Goal: Task Accomplishment & Management: Use online tool/utility

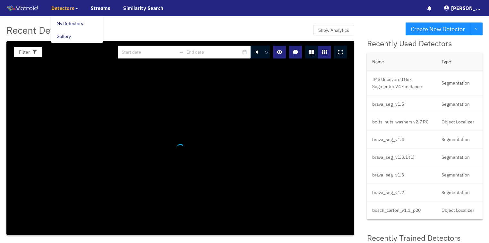
click at [71, 8] on span "Detectors" at bounding box center [62, 8] width 23 height 8
click at [65, 24] on link "My Detectors" at bounding box center [69, 23] width 27 height 13
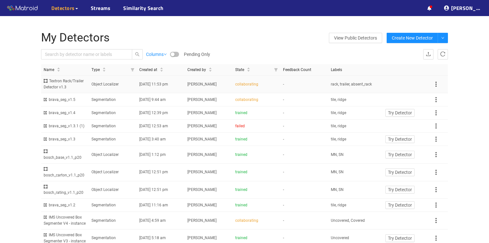
click at [153, 83] on span "[DATE] 11:53 pm" at bounding box center [153, 84] width 29 height 4
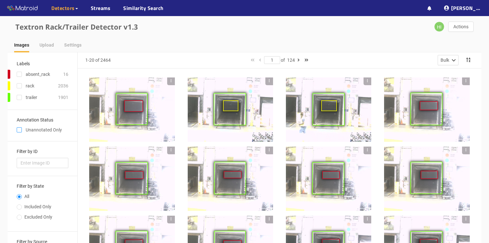
click at [18, 128] on span at bounding box center [19, 129] width 5 height 5
click at [18, 128] on input "checkbox" at bounding box center [19, 130] width 5 height 5
checkbox input "true"
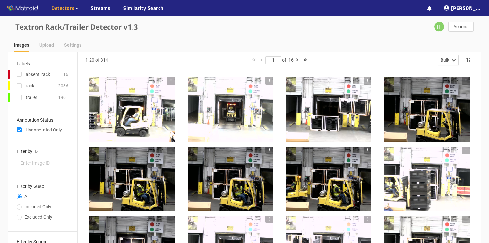
click at [71, 8] on span "Detectors" at bounding box center [62, 8] width 23 height 8
drag, startPoint x: 71, startPoint y: 22, endPoint x: 64, endPoint y: 24, distance: 7.0
click at [71, 22] on link "My Detectors" at bounding box center [69, 23] width 27 height 13
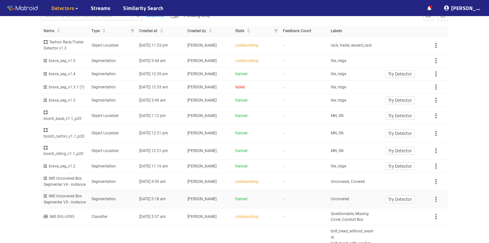
scroll to position [51, 0]
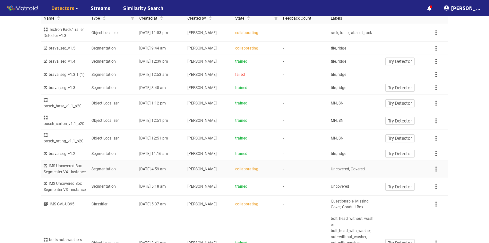
click at [100, 162] on td "Segmentation" at bounding box center [113, 169] width 48 height 18
click at [121, 163] on td "Segmentation" at bounding box center [113, 169] width 48 height 18
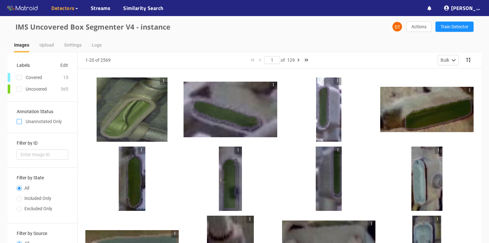
click at [19, 122] on input "checkbox" at bounding box center [19, 122] width 5 height 5
checkbox input "true"
click at [20, 123] on input "checkbox" at bounding box center [19, 122] width 5 height 5
checkbox input "true"
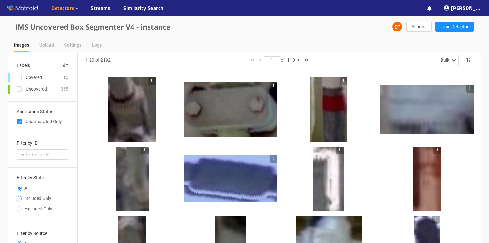
click at [20, 199] on input "Included Only" at bounding box center [19, 199] width 5 height 4
radio input "true"
radio input "false"
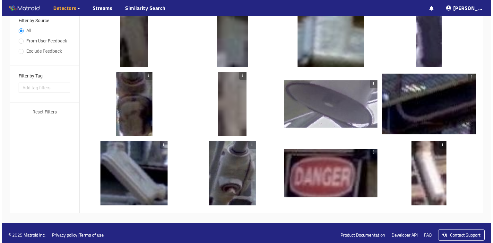
scroll to position [216, 0]
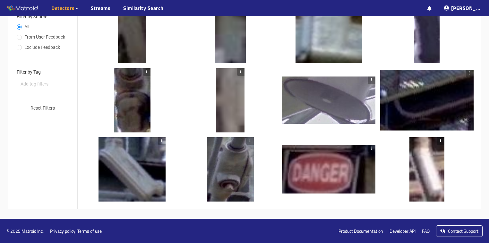
click at [231, 174] on div at bounding box center [230, 169] width 47 height 64
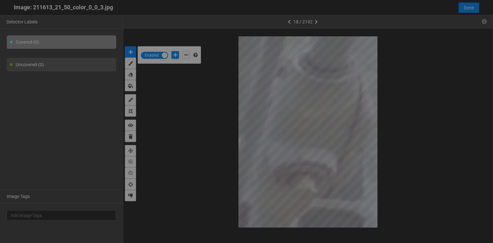
scroll to position [239, 0]
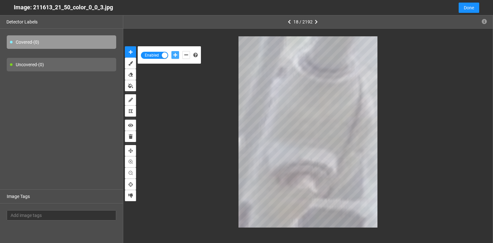
click at [174, 53] on icon "add-positive-points" at bounding box center [175, 55] width 4 height 4
click at [186, 54] on icon "add-negative-points" at bounding box center [186, 55] width 4 height 4
click at [182, 51] on button "add-negative-points" at bounding box center [186, 55] width 8 height 8
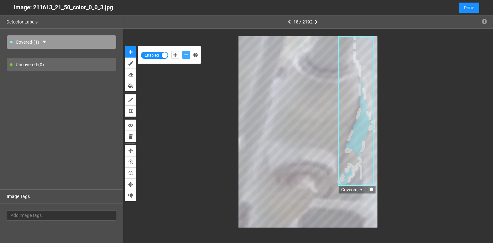
click at [371, 189] on icon "delete" at bounding box center [371, 189] width 3 height 4
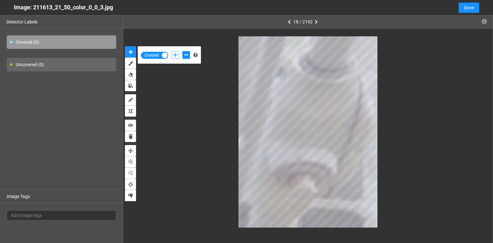
click at [175, 57] on icon "add-positive-points" at bounding box center [175, 55] width 4 height 4
click at [467, 8] on span "Done" at bounding box center [469, 7] width 10 height 7
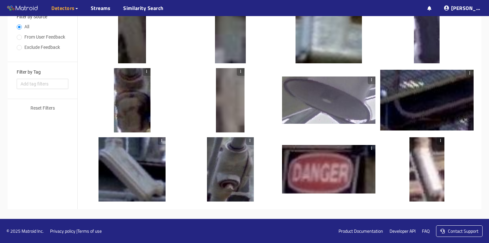
click at [136, 110] on div at bounding box center [132, 100] width 37 height 64
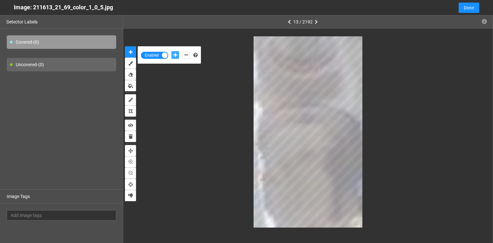
click at [174, 54] on icon "add-positive-points" at bounding box center [175, 55] width 4 height 4
click at [186, 54] on icon "add-negative-points" at bounding box center [186, 55] width 4 height 4
click at [182, 51] on button "add-negative-points" at bounding box center [186, 55] width 8 height 8
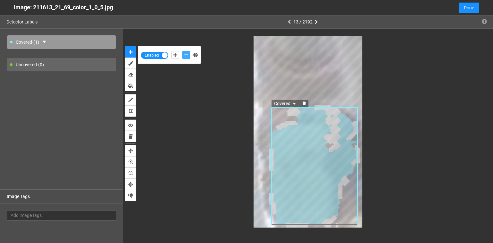
click at [304, 103] on icon "delete" at bounding box center [304, 103] width 3 height 4
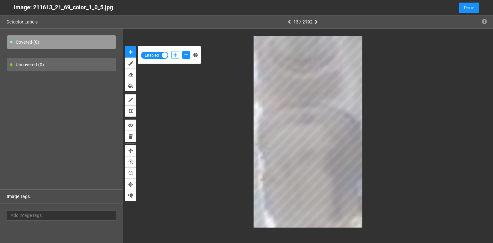
click at [176, 55] on icon "add-positive-points" at bounding box center [175, 55] width 4 height 4
click at [186, 54] on icon "add-negative-points" at bounding box center [186, 55] width 4 height 4
click at [182, 51] on button "add-negative-points" at bounding box center [186, 55] width 8 height 8
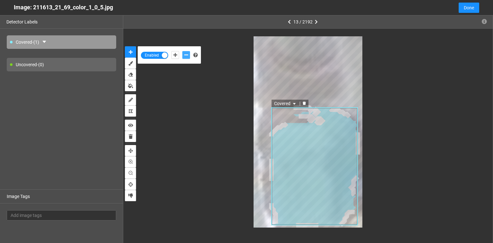
click at [303, 102] on icon "delete" at bounding box center [304, 103] width 3 height 4
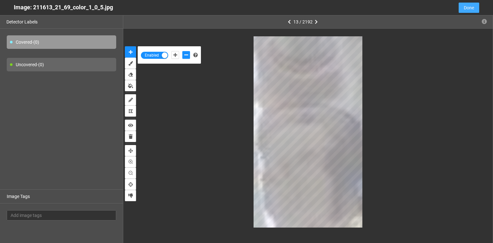
click at [466, 9] on span "Done" at bounding box center [469, 7] width 10 height 7
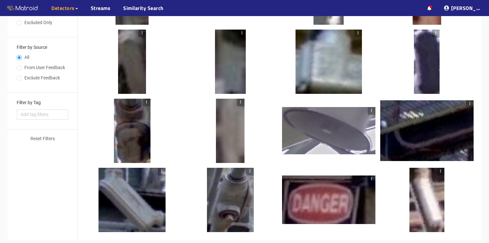
scroll to position [216, 0]
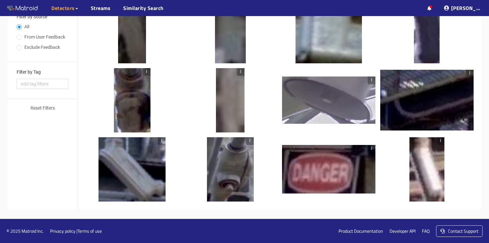
click at [126, 107] on div at bounding box center [132, 100] width 37 height 64
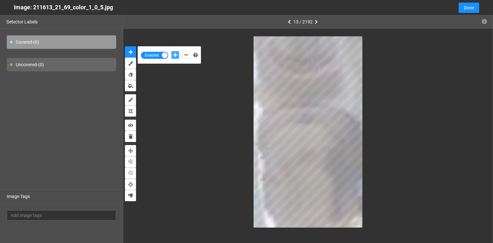
click at [176, 56] on icon "add-positive-points" at bounding box center [175, 55] width 4 height 4
drag, startPoint x: 187, startPoint y: 56, endPoint x: 240, endPoint y: 63, distance: 54.4
click at [187, 55] on icon "add-negative-points" at bounding box center [186, 55] width 4 height 4
click at [182, 51] on button "add-negative-points" at bounding box center [186, 55] width 8 height 8
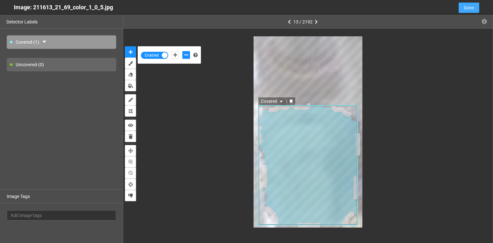
click at [474, 9] on span "Done" at bounding box center [469, 7] width 10 height 7
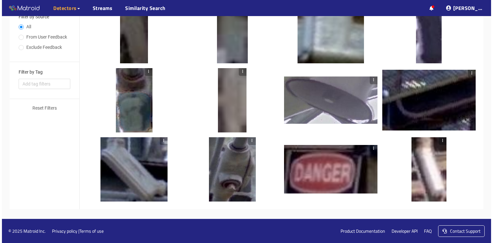
scroll to position [114, 0]
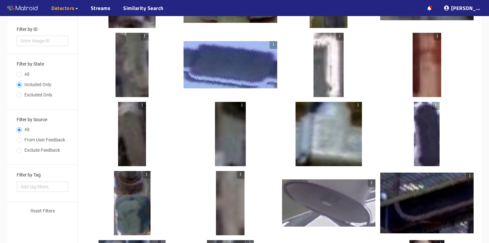
click at [133, 141] on div at bounding box center [132, 134] width 28 height 64
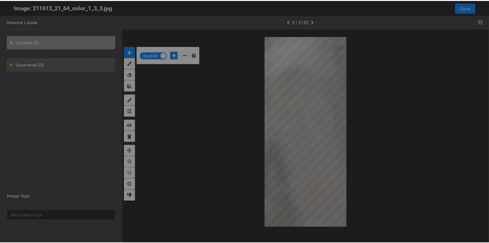
scroll to position [239, 0]
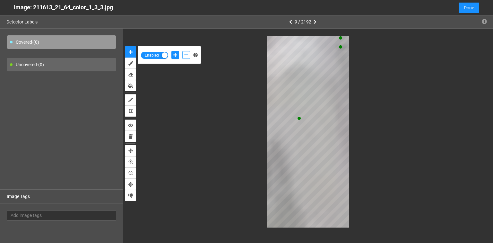
click at [186, 55] on icon "add-negative-points" at bounding box center [186, 55] width 4 height 4
click at [182, 51] on button "add-negative-points" at bounding box center [186, 55] width 8 height 8
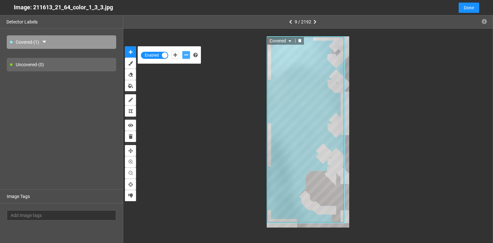
click at [299, 40] on icon "delete" at bounding box center [299, 41] width 3 height 4
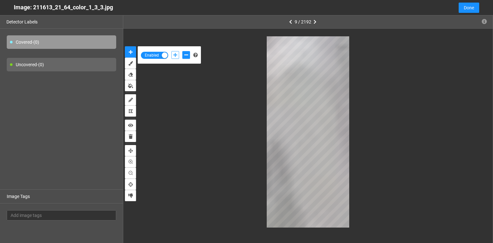
click at [176, 54] on icon "add-positive-points" at bounding box center [175, 55] width 4 height 4
click at [474, 7] on button "Done" at bounding box center [469, 8] width 21 height 10
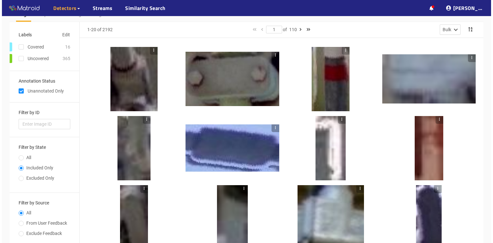
scroll to position [0, 0]
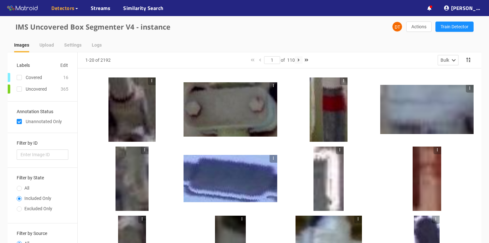
click at [300, 60] on icon "button" at bounding box center [299, 60] width 2 height 4
type input "2"
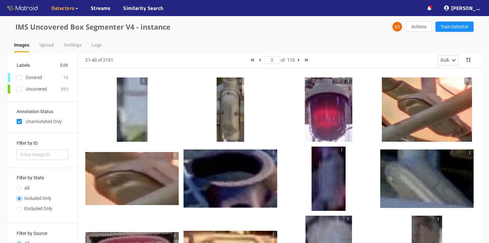
click at [232, 106] on div at bounding box center [231, 109] width 28 height 64
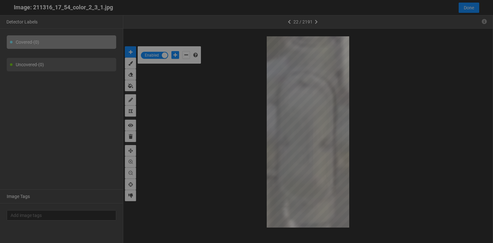
scroll to position [239, 0]
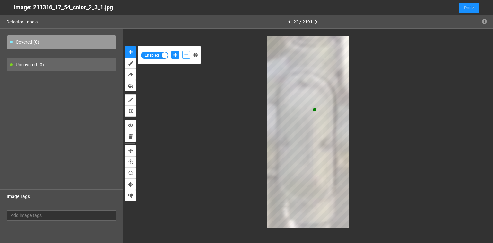
click at [187, 54] on icon "add-negative-points" at bounding box center [186, 55] width 4 height 4
click at [182, 51] on button "add-negative-points" at bounding box center [186, 55] width 8 height 8
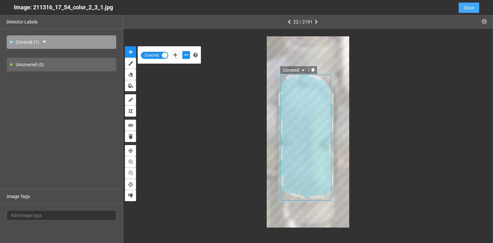
click at [469, 9] on span "Done" at bounding box center [469, 7] width 10 height 7
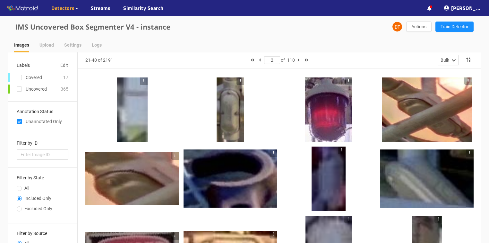
click at [233, 114] on div at bounding box center [231, 109] width 28 height 64
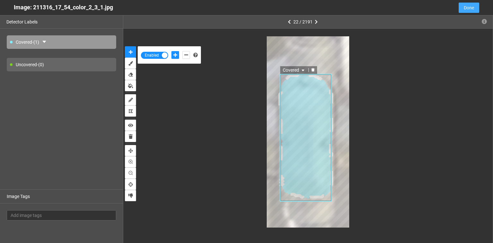
click at [467, 9] on span "Done" at bounding box center [469, 7] width 10 height 7
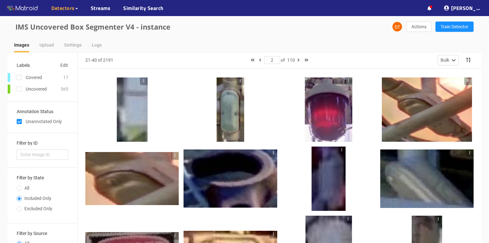
click at [433, 126] on div at bounding box center [427, 109] width 90 height 64
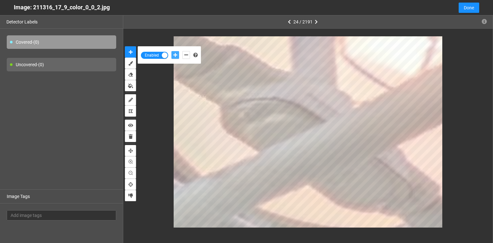
click at [174, 56] on icon "add-positive-points" at bounding box center [175, 55] width 4 height 4
click at [171, 51] on button "add-positive-points" at bounding box center [175, 55] width 8 height 8
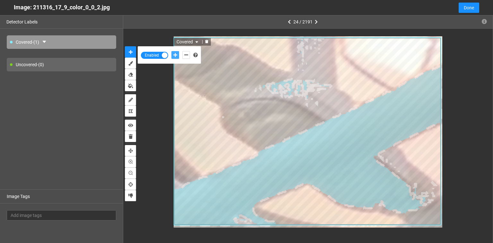
click at [205, 42] on icon "delete" at bounding box center [207, 41] width 4 height 4
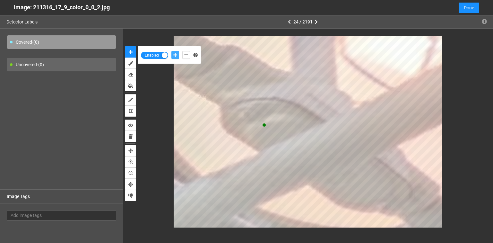
click at [176, 54] on icon "add-positive-points" at bounding box center [175, 55] width 4 height 4
click at [171, 51] on button "add-positive-points" at bounding box center [175, 55] width 8 height 8
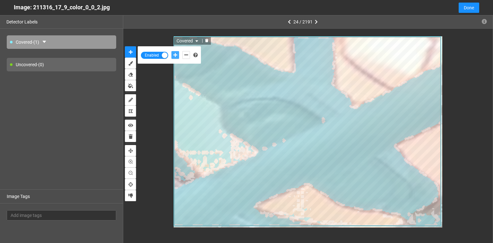
click at [205, 40] on icon "delete" at bounding box center [207, 41] width 4 height 4
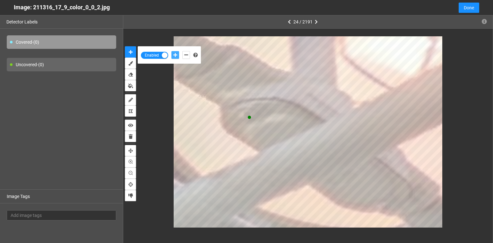
click at [171, 51] on button "add-positive-points" at bounding box center [175, 55] width 8 height 8
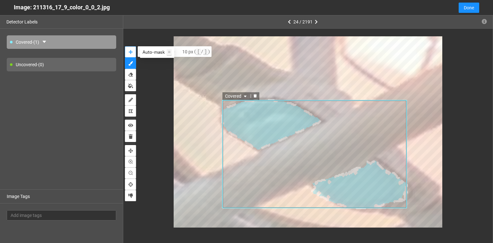
click at [134, 51] on button "auto-mask" at bounding box center [130, 51] width 11 height 11
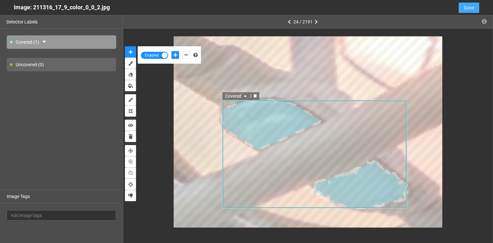
click at [466, 9] on span "Done" at bounding box center [469, 7] width 10 height 7
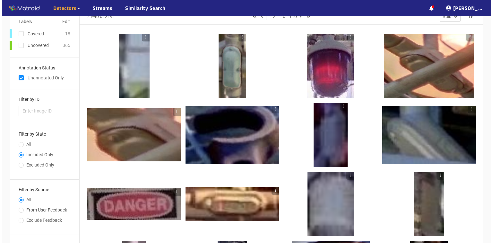
scroll to position [51, 0]
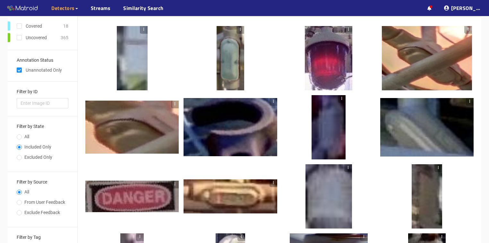
click at [132, 136] on div at bounding box center [131, 126] width 93 height 53
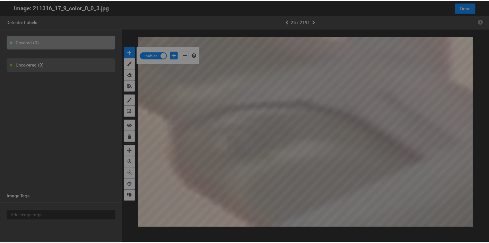
scroll to position [239, 0]
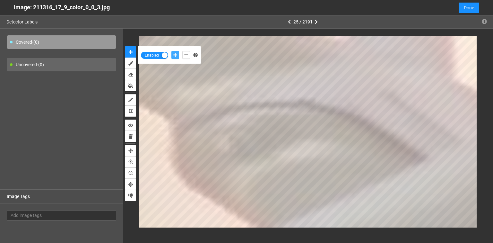
click at [176, 54] on icon "add-positive-points" at bounding box center [175, 55] width 4 height 4
click at [171, 51] on button "add-positive-points" at bounding box center [175, 55] width 8 height 8
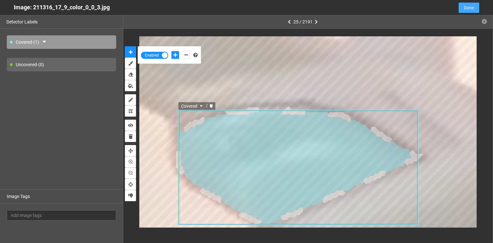
click at [472, 9] on span "Done" at bounding box center [469, 7] width 10 height 7
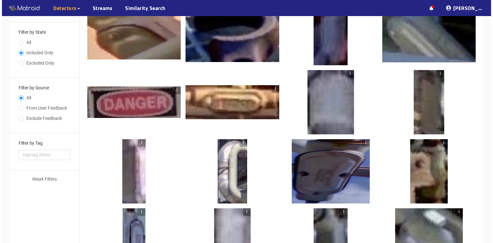
scroll to position [154, 0]
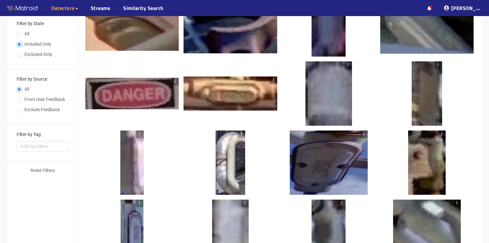
click at [248, 102] on div at bounding box center [230, 93] width 93 height 34
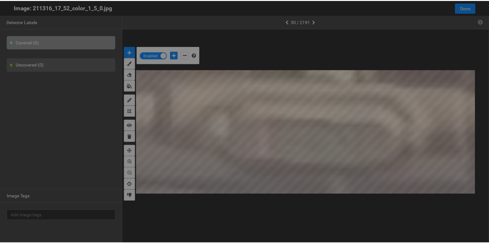
scroll to position [239, 0]
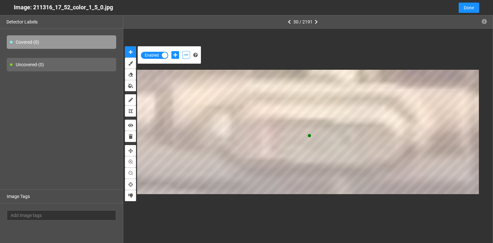
click at [187, 54] on icon "add-negative-points" at bounding box center [186, 55] width 4 height 4
click at [173, 52] on button "add-positive-points" at bounding box center [175, 55] width 8 height 8
click at [183, 53] on button "add-negative-points" at bounding box center [186, 55] width 8 height 8
click at [182, 51] on button "add-negative-points" at bounding box center [186, 55] width 8 height 8
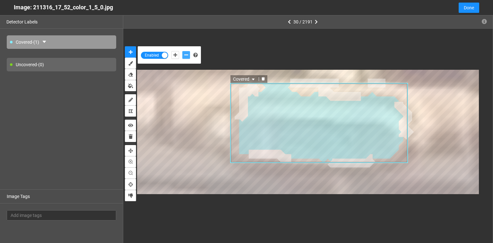
click at [262, 79] on icon "delete" at bounding box center [263, 79] width 3 height 4
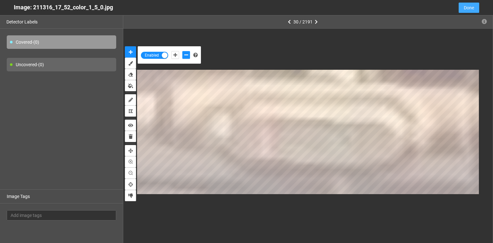
click at [468, 6] on span "Done" at bounding box center [469, 7] width 10 height 7
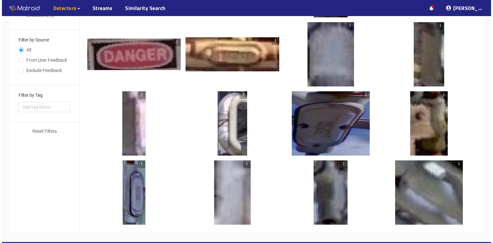
scroll to position [205, 0]
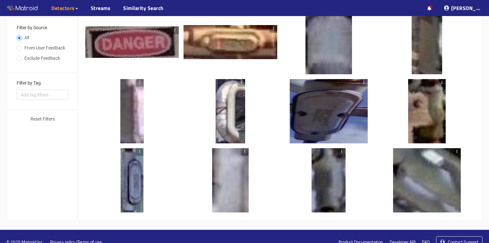
click at [306, 122] on div at bounding box center [329, 111] width 78 height 64
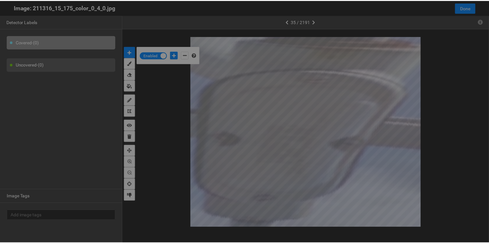
scroll to position [239, 0]
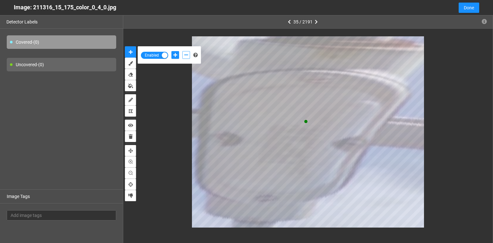
click at [186, 55] on icon "add-negative-points" at bounding box center [186, 55] width 4 height 4
click at [182, 51] on button "add-negative-points" at bounding box center [186, 55] width 8 height 8
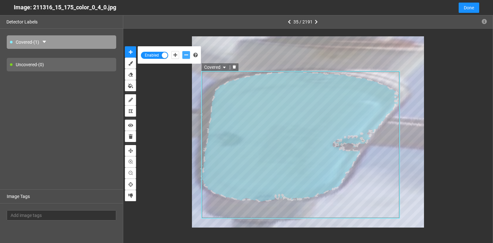
click at [233, 65] on icon "delete" at bounding box center [234, 67] width 4 height 4
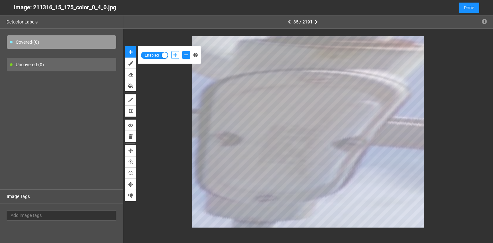
click at [175, 56] on icon "add-positive-points" at bounding box center [175, 55] width 4 height 4
click at [186, 55] on icon "add-negative-points" at bounding box center [186, 55] width 4 height 4
click at [182, 51] on button "add-negative-points" at bounding box center [186, 55] width 8 height 8
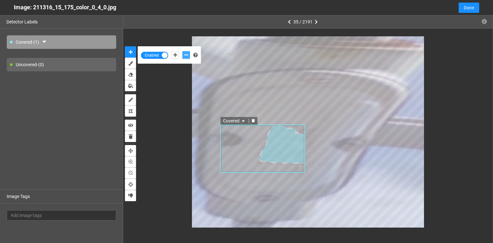
click at [252, 121] on icon "delete" at bounding box center [253, 121] width 3 height 4
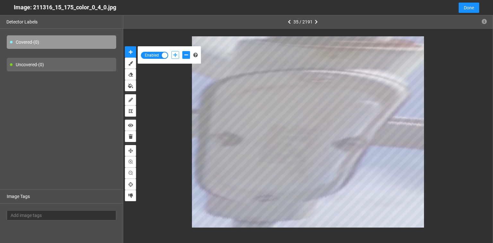
click at [178, 53] on button "add-positive-points" at bounding box center [175, 55] width 8 height 8
click at [185, 55] on icon "add-negative-points" at bounding box center [186, 55] width 4 height 4
click at [182, 51] on button "add-negative-points" at bounding box center [186, 55] width 8 height 8
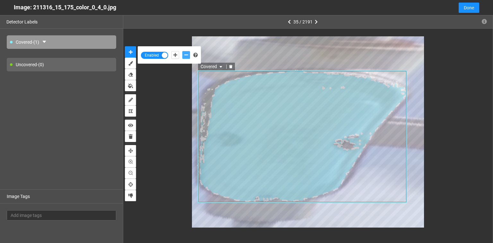
click at [230, 67] on icon "delete" at bounding box center [230, 67] width 3 height 4
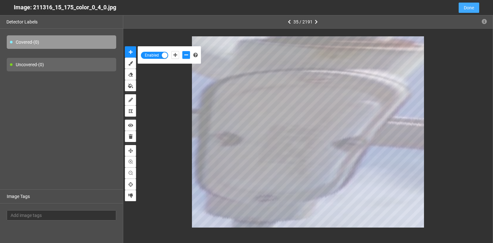
drag, startPoint x: 472, startPoint y: 12, endPoint x: 465, endPoint y: 13, distance: 6.9
click at [472, 12] on button "Done" at bounding box center [469, 8] width 21 height 10
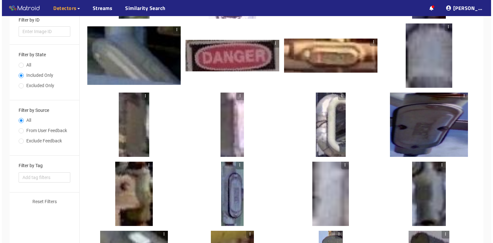
scroll to position [128, 0]
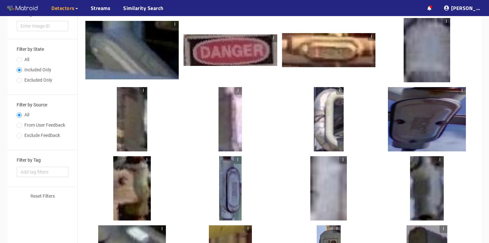
click at [430, 121] on div at bounding box center [427, 119] width 78 height 64
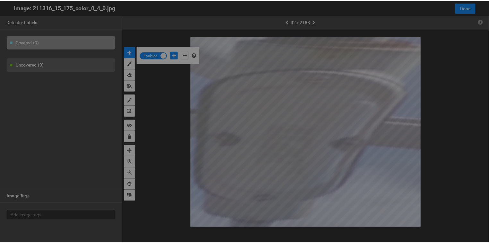
scroll to position [239, 0]
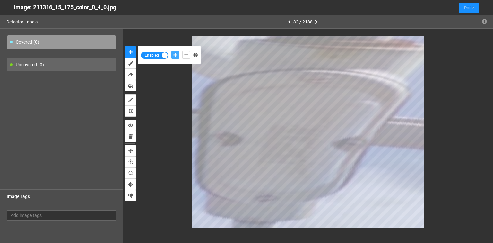
click at [175, 54] on icon "add-positive-points" at bounding box center [175, 55] width 4 height 4
click at [186, 55] on icon "add-negative-points" at bounding box center [186, 55] width 4 height 4
click at [182, 51] on button "add-negative-points" at bounding box center [186, 55] width 8 height 8
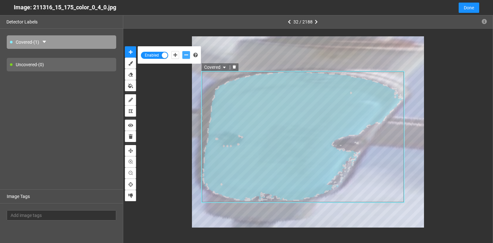
click at [234, 67] on icon "delete" at bounding box center [234, 67] width 3 height 4
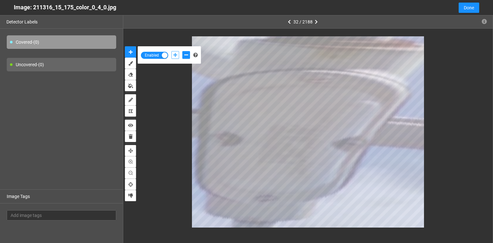
click at [174, 55] on icon "add-positive-points" at bounding box center [175, 55] width 4 height 4
click at [185, 54] on icon "add-negative-points" at bounding box center [186, 55] width 4 height 4
click at [182, 51] on button "add-negative-points" at bounding box center [186, 55] width 8 height 8
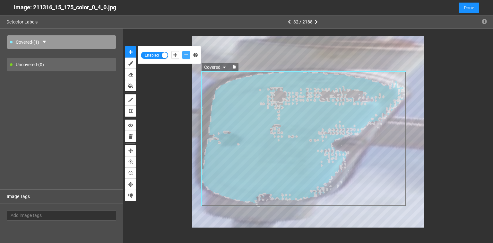
click at [234, 67] on icon "delete" at bounding box center [234, 67] width 3 height 4
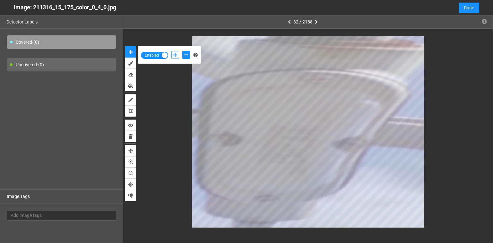
drag, startPoint x: 175, startPoint y: 55, endPoint x: 191, endPoint y: 66, distance: 19.1
click at [175, 55] on icon "add-positive-points" at bounding box center [175, 55] width 4 height 4
click at [187, 56] on icon "add-negative-points" at bounding box center [186, 55] width 4 height 4
click at [182, 51] on button "add-negative-points" at bounding box center [186, 55] width 8 height 8
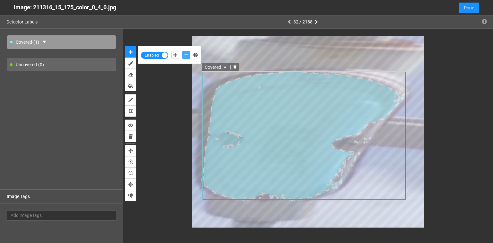
click at [234, 68] on icon "delete" at bounding box center [234, 67] width 3 height 4
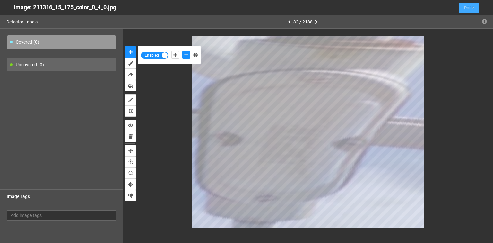
click at [466, 8] on span "Done" at bounding box center [469, 7] width 10 height 7
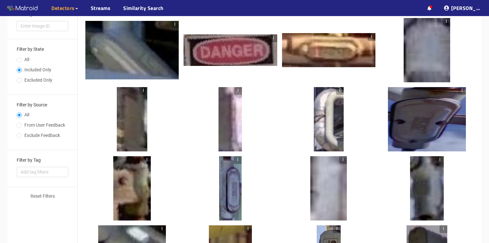
scroll to position [0, 0]
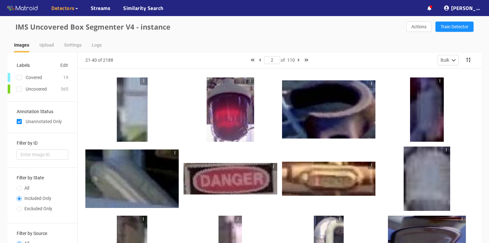
click at [42, 77] on div "Covered" at bounding box center [34, 77] width 16 height 7
click at [21, 77] on input "checkbox" at bounding box center [19, 78] width 5 height 5
checkbox input "true"
checkbox input "false"
type input "1"
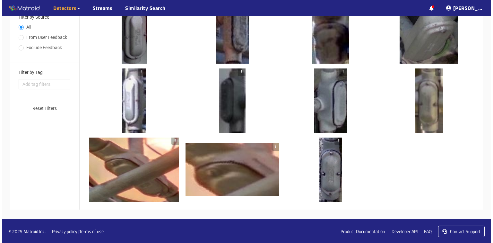
scroll to position [216, 0]
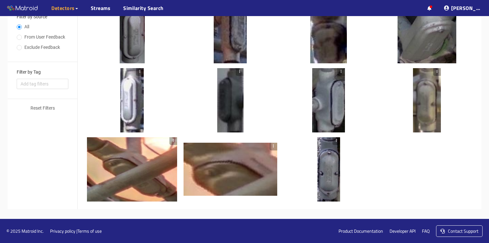
click at [224, 176] on div at bounding box center [230, 169] width 93 height 53
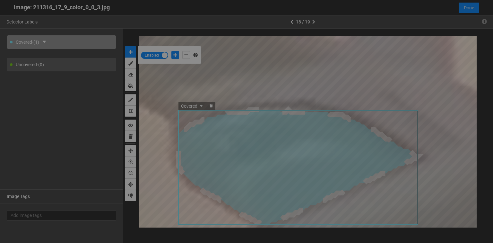
scroll to position [239, 0]
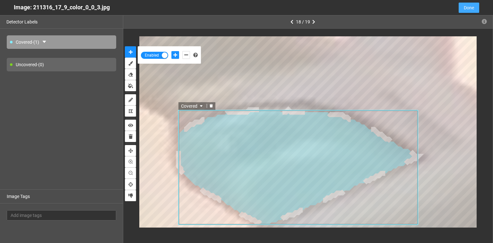
click at [465, 10] on span "Done" at bounding box center [469, 7] width 10 height 7
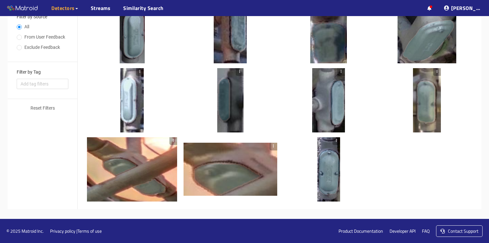
click at [335, 162] on div at bounding box center [337, 169] width 8 height 64
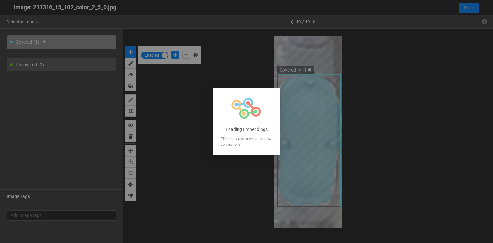
click at [292, 21] on div at bounding box center [246, 121] width 493 height 243
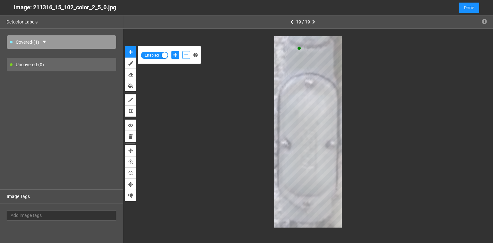
click at [183, 55] on button "add-negative-points" at bounding box center [186, 55] width 8 height 8
click at [182, 51] on button "add-negative-points" at bounding box center [186, 55] width 8 height 8
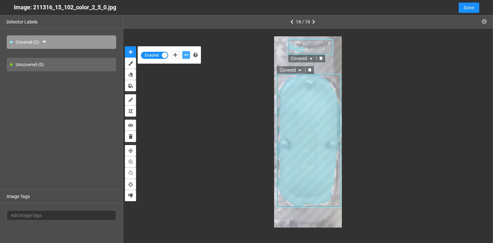
click at [319, 58] on icon "delete" at bounding box center [320, 58] width 3 height 4
click at [466, 6] on span "Done" at bounding box center [469, 7] width 10 height 7
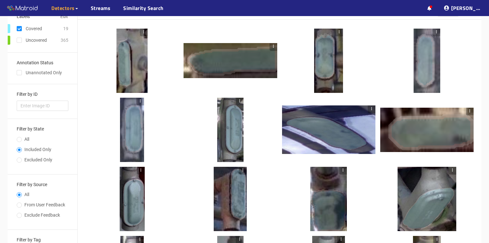
scroll to position [0, 0]
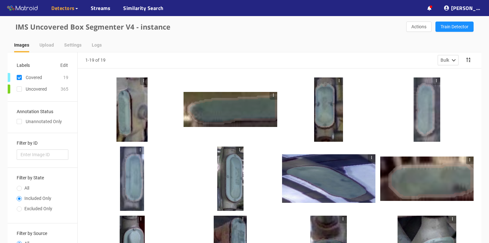
drag, startPoint x: 20, startPoint y: 78, endPoint x: 22, endPoint y: 85, distance: 6.9
click at [20, 78] on input "checkbox" at bounding box center [19, 78] width 5 height 5
checkbox input "false"
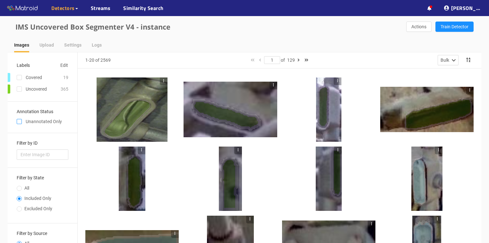
click at [19, 121] on input "checkbox" at bounding box center [19, 122] width 5 height 5
checkbox input "true"
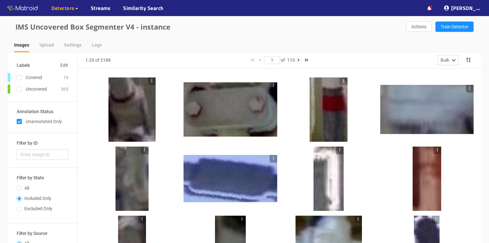
click at [300, 60] on icon "button" at bounding box center [299, 60] width 2 height 4
type input "2"
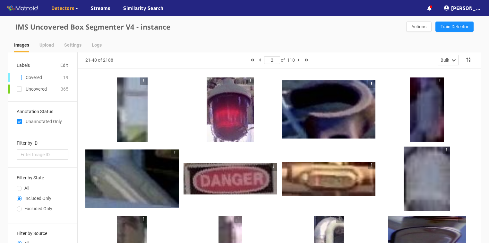
drag, startPoint x: 20, startPoint y: 78, endPoint x: 31, endPoint y: 89, distance: 15.7
click at [20, 78] on input "checkbox" at bounding box center [19, 78] width 5 height 5
checkbox input "true"
checkbox input "false"
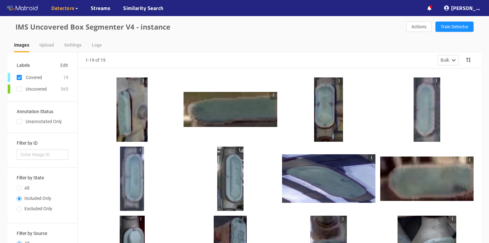
click at [18, 78] on input "checkbox" at bounding box center [19, 78] width 5 height 5
checkbox input "false"
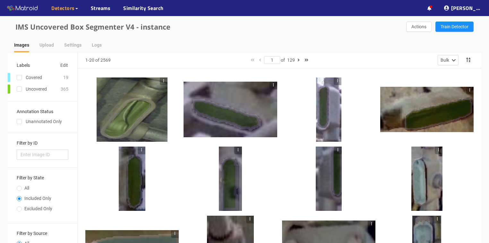
click at [41, 79] on div "Covered" at bounding box center [34, 77] width 16 height 7
click at [62, 77] on li "Covered 19" at bounding box center [38, 77] width 61 height 9
click at [19, 121] on input "checkbox" at bounding box center [19, 122] width 5 height 5
checkbox input "true"
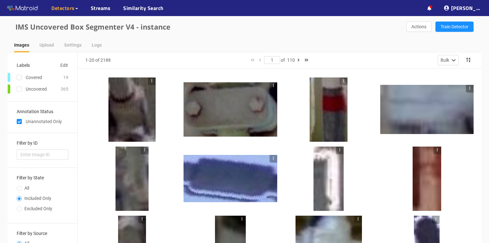
click at [54, 78] on div "Covered" at bounding box center [34, 77] width 53 height 9
click at [298, 60] on button "button" at bounding box center [299, 60] width 8 height 8
type input "2"
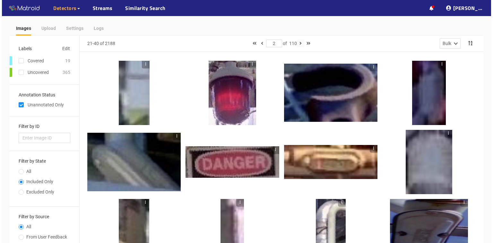
scroll to position [26, 0]
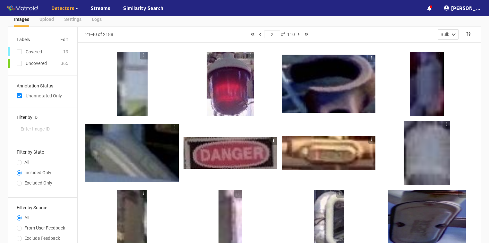
click at [132, 161] on div at bounding box center [131, 153] width 93 height 58
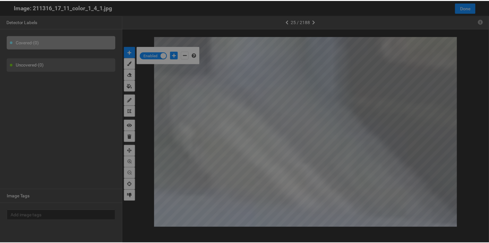
scroll to position [239, 0]
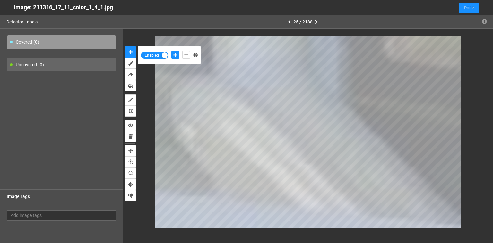
click at [60, 42] on div "Covered - (0)" at bounding box center [61, 41] width 109 height 13
click at [178, 54] on button "add-positive-points" at bounding box center [175, 55] width 8 height 8
click at [185, 55] on icon "add-negative-points" at bounding box center [186, 55] width 4 height 4
drag, startPoint x: 175, startPoint y: 55, endPoint x: 182, endPoint y: 60, distance: 8.9
click at [175, 54] on icon "add-positive-points" at bounding box center [175, 55] width 4 height 4
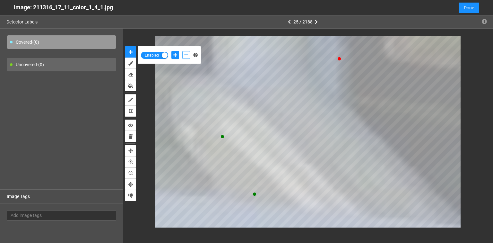
click at [189, 55] on button "add-negative-points" at bounding box center [186, 55] width 8 height 8
click at [182, 51] on button "add-negative-points" at bounding box center [186, 55] width 8 height 8
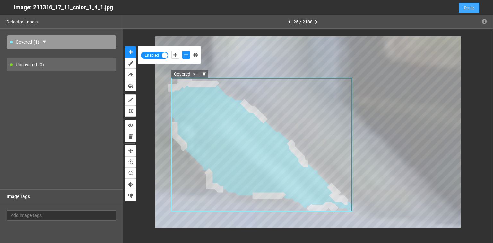
click at [468, 6] on span "Done" at bounding box center [469, 7] width 10 height 7
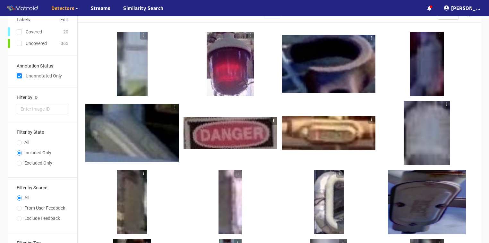
scroll to position [77, 0]
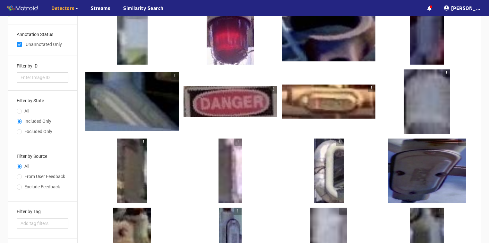
click at [135, 118] on div at bounding box center [131, 101] width 93 height 58
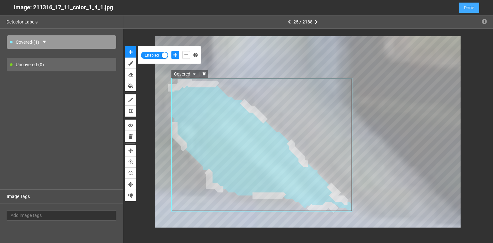
click at [470, 10] on span "Done" at bounding box center [469, 7] width 10 height 7
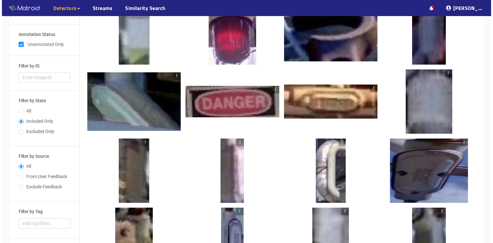
scroll to position [103, 0]
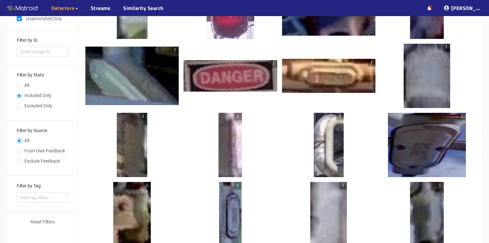
click at [333, 76] on div at bounding box center [328, 76] width 93 height 34
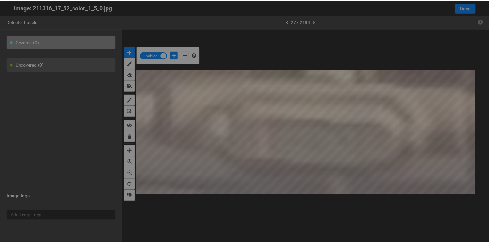
scroll to position [239, 0]
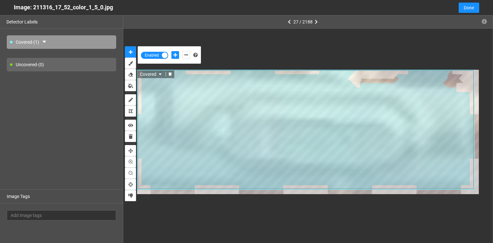
click at [169, 75] on icon "delete" at bounding box center [170, 74] width 3 height 4
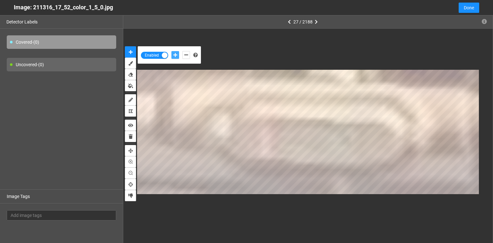
click at [176, 54] on icon "add-positive-points" at bounding box center [175, 55] width 4 height 4
click at [185, 53] on icon "add-negative-points" at bounding box center [186, 55] width 4 height 4
click at [182, 51] on button "add-negative-points" at bounding box center [186, 55] width 8 height 8
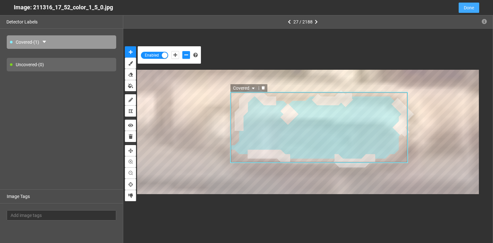
click at [467, 9] on span "Done" at bounding box center [469, 7] width 10 height 7
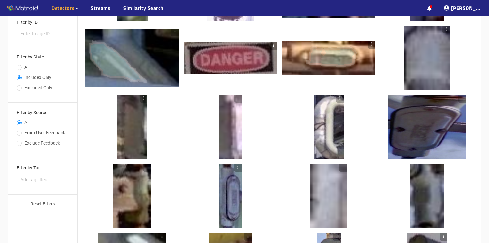
scroll to position [128, 0]
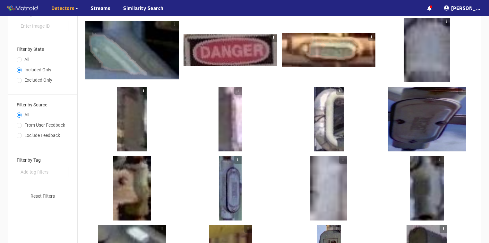
click at [338, 53] on div at bounding box center [328, 50] width 93 height 34
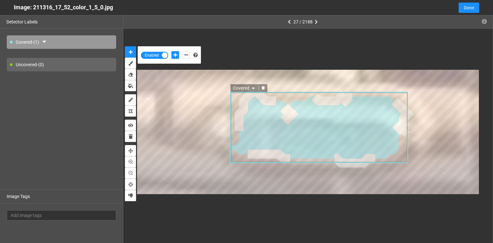
click at [263, 85] on div at bounding box center [263, 88] width 8 height 6
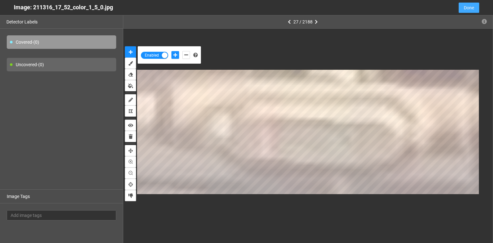
click at [466, 8] on span "Done" at bounding box center [469, 7] width 10 height 7
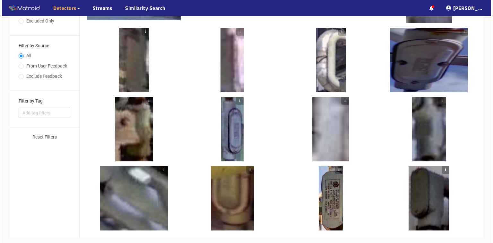
scroll to position [205, 0]
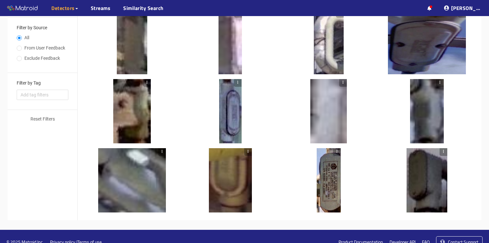
click at [236, 124] on div at bounding box center [238, 111] width 8 height 64
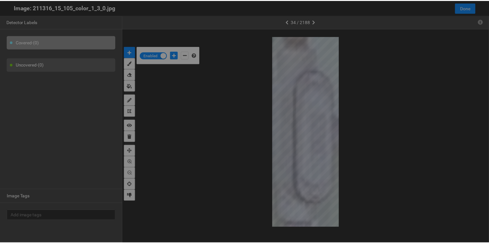
scroll to position [239, 0]
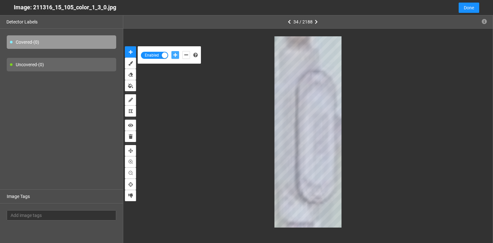
click at [176, 56] on icon "add-positive-points" at bounding box center [175, 55] width 4 height 4
click at [171, 51] on button "add-positive-points" at bounding box center [175, 55] width 8 height 8
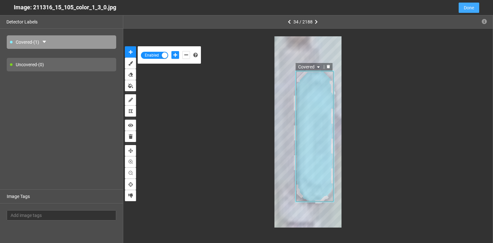
click at [464, 5] on span "Done" at bounding box center [469, 7] width 10 height 7
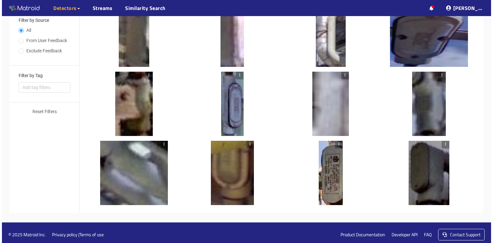
scroll to position [216, 0]
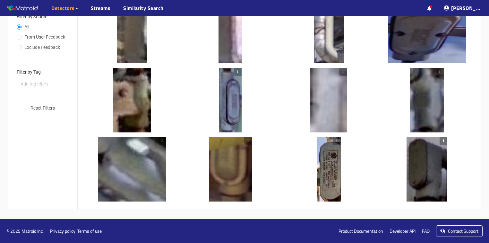
click at [215, 175] on div at bounding box center [230, 169] width 43 height 64
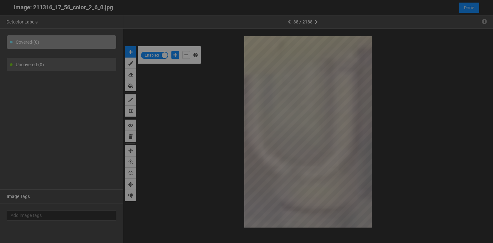
scroll to position [239, 0]
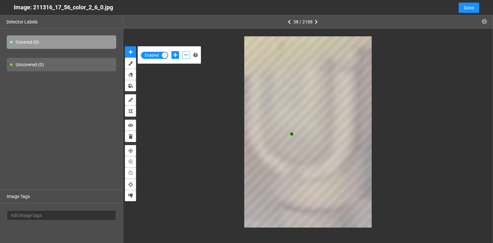
click at [186, 55] on icon "add-negative-points" at bounding box center [186, 55] width 4 height 4
click at [182, 51] on button "add-negative-points" at bounding box center [186, 55] width 8 height 8
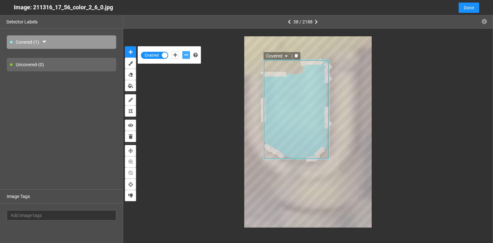
click at [297, 55] on icon "delete" at bounding box center [296, 56] width 3 height 4
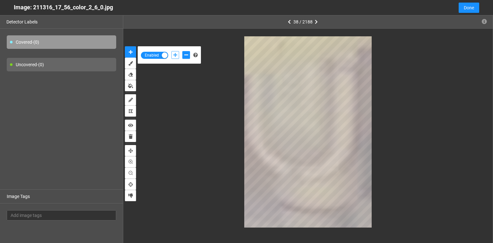
click at [175, 55] on icon "add-positive-points" at bounding box center [175, 55] width 4 height 4
click at [186, 55] on icon "add-negative-points" at bounding box center [186, 55] width 4 height 4
drag, startPoint x: 176, startPoint y: 56, endPoint x: 193, endPoint y: 65, distance: 19.4
click at [177, 55] on icon "add-positive-points" at bounding box center [175, 55] width 4 height 4
click at [186, 55] on icon "add-negative-points" at bounding box center [186, 55] width 4 height 4
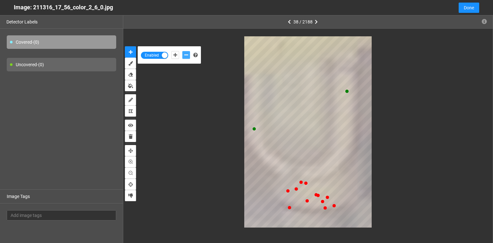
click at [182, 51] on button "add-negative-points" at bounding box center [186, 55] width 8 height 8
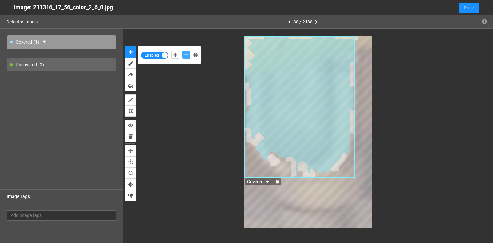
click at [276, 182] on icon "delete" at bounding box center [277, 181] width 3 height 4
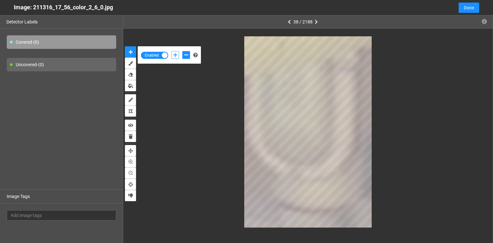
click at [178, 55] on button "add-positive-points" at bounding box center [175, 55] width 8 height 8
click at [188, 55] on button "add-negative-points" at bounding box center [186, 55] width 8 height 8
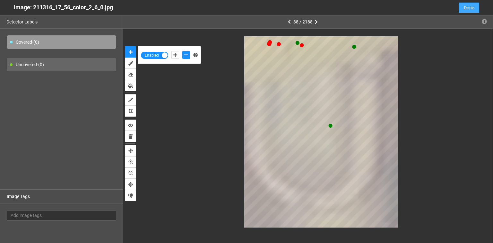
click at [472, 8] on span "Done" at bounding box center [469, 7] width 10 height 7
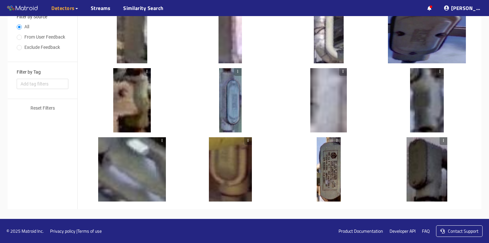
click at [225, 174] on div at bounding box center [230, 169] width 43 height 64
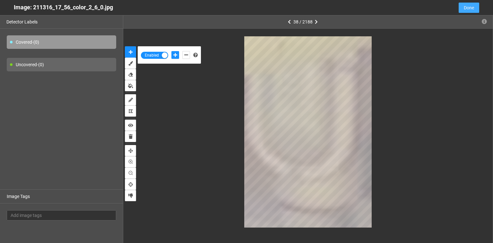
click at [475, 10] on button "Done" at bounding box center [469, 8] width 21 height 10
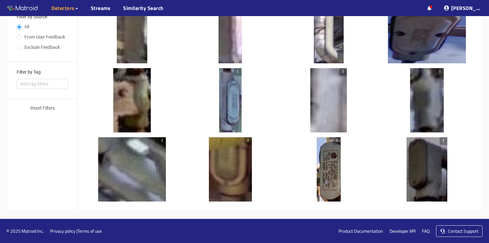
click at [230, 106] on div at bounding box center [230, 100] width 22 height 64
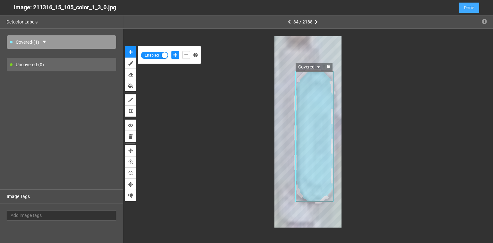
click at [467, 9] on span "Done" at bounding box center [469, 7] width 10 height 7
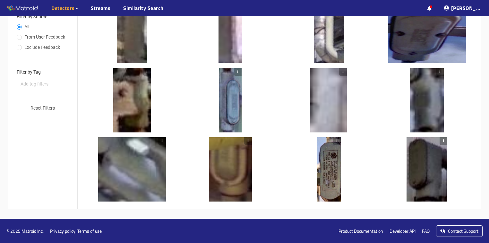
click at [426, 168] on div at bounding box center [427, 169] width 41 height 64
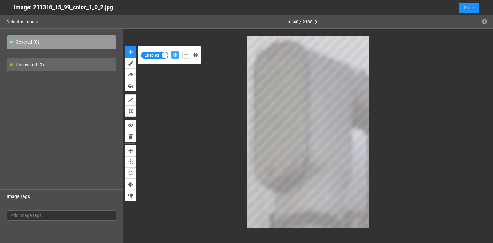
click at [174, 56] on icon "add-positive-points" at bounding box center [175, 55] width 4 height 4
click at [171, 51] on button "add-positive-points" at bounding box center [175, 55] width 8 height 8
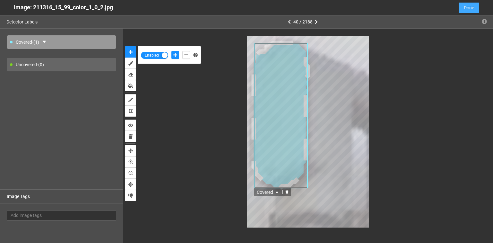
click at [475, 7] on button "Done" at bounding box center [469, 8] width 21 height 10
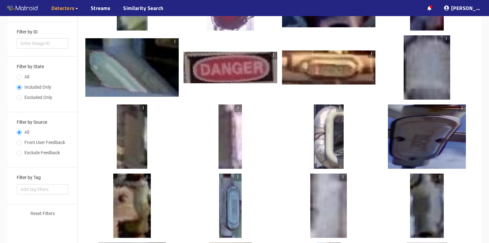
scroll to position [139, 0]
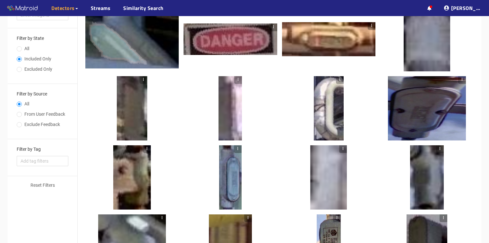
click at [422, 97] on div at bounding box center [427, 108] width 78 height 64
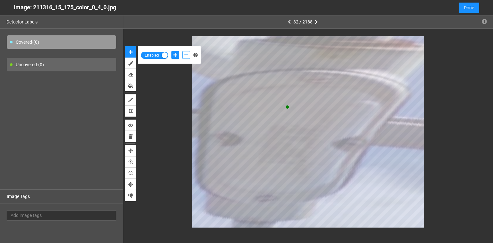
click at [185, 55] on icon "add-negative-points" at bounding box center [186, 55] width 4 height 4
click at [182, 51] on button "add-negative-points" at bounding box center [186, 55] width 8 height 8
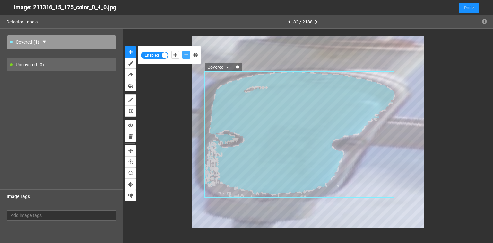
click at [237, 66] on icon "delete" at bounding box center [237, 67] width 3 height 4
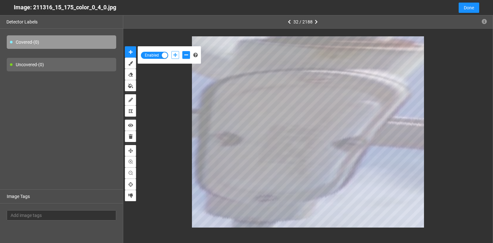
click at [172, 54] on button "add-positive-points" at bounding box center [175, 55] width 8 height 8
click at [186, 57] on icon "add-negative-points" at bounding box center [186, 55] width 4 height 4
click at [182, 51] on button "add-negative-points" at bounding box center [186, 55] width 8 height 8
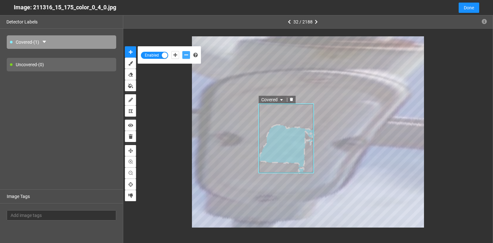
click at [290, 100] on icon "delete" at bounding box center [291, 100] width 3 height 4
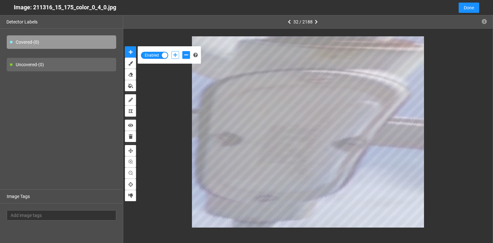
click at [175, 55] on icon "add-positive-points" at bounding box center [175, 55] width 4 height 4
click at [186, 56] on icon "add-negative-points" at bounding box center [186, 55] width 4 height 4
click at [182, 51] on button "add-negative-points" at bounding box center [186, 55] width 8 height 8
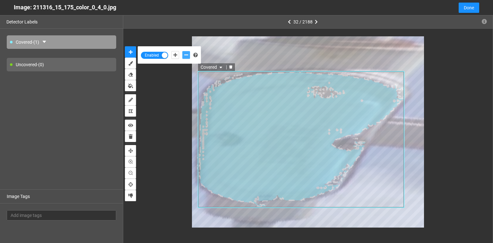
click at [231, 65] on icon "delete" at bounding box center [230, 67] width 3 height 4
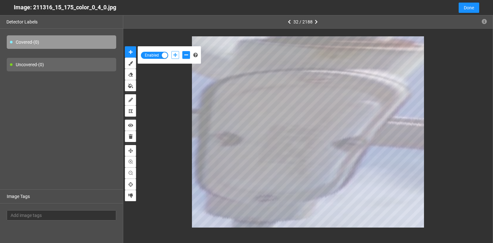
click at [176, 55] on icon "add-positive-points" at bounding box center [175, 55] width 4 height 4
click at [187, 54] on icon "add-negative-points" at bounding box center [186, 55] width 4 height 4
click at [182, 51] on button "add-negative-points" at bounding box center [186, 55] width 8 height 8
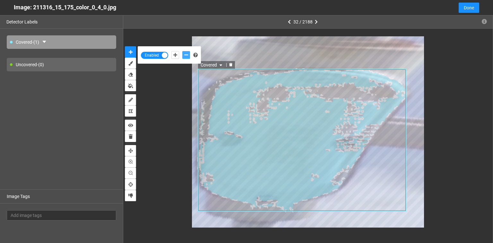
click at [229, 64] on icon "delete" at bounding box center [231, 65] width 4 height 4
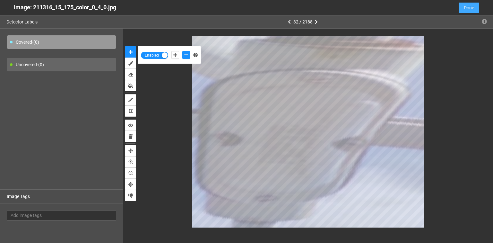
drag, startPoint x: 467, startPoint y: 10, endPoint x: 465, endPoint y: 12, distance: 3.6
click at [468, 9] on span "Done" at bounding box center [469, 7] width 10 height 7
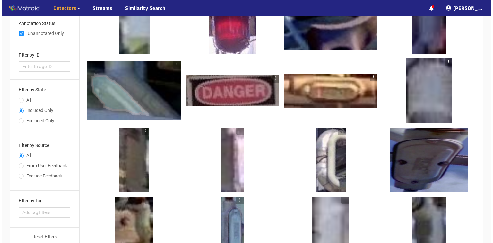
scroll to position [0, 0]
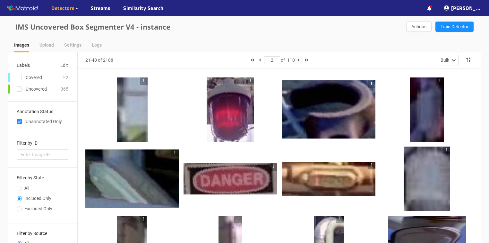
click at [298, 59] on button "button" at bounding box center [299, 60] width 8 height 8
type input "3"
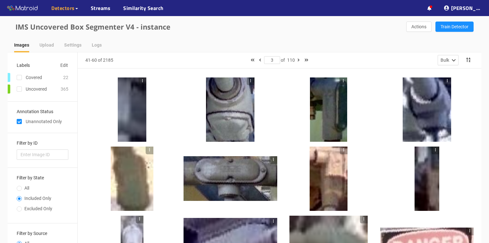
click at [230, 120] on div at bounding box center [230, 109] width 48 height 64
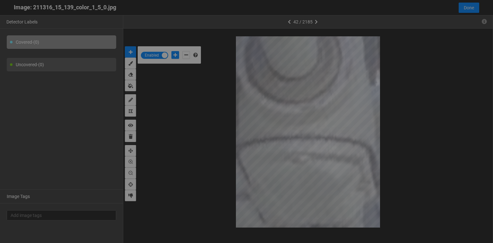
scroll to position [239, 0]
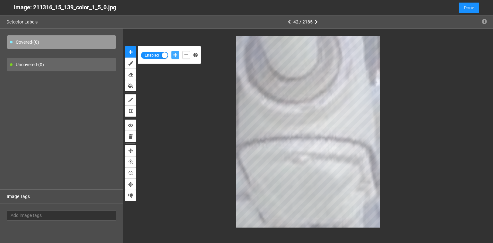
click at [173, 54] on icon "add-positive-points" at bounding box center [175, 55] width 4 height 4
click at [171, 51] on button "add-positive-points" at bounding box center [175, 55] width 8 height 8
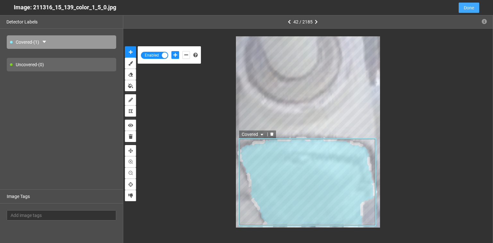
click at [478, 8] on button "Done" at bounding box center [469, 8] width 21 height 10
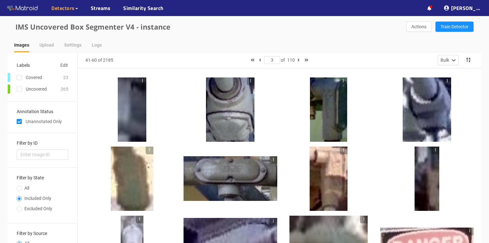
click at [255, 177] on div at bounding box center [230, 178] width 93 height 45
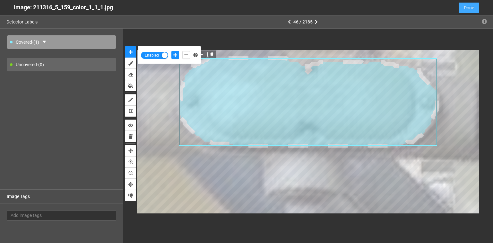
click at [469, 7] on span "Done" at bounding box center [469, 7] width 10 height 7
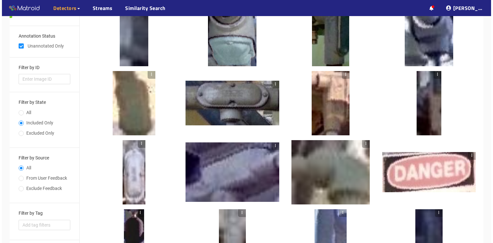
scroll to position [103, 0]
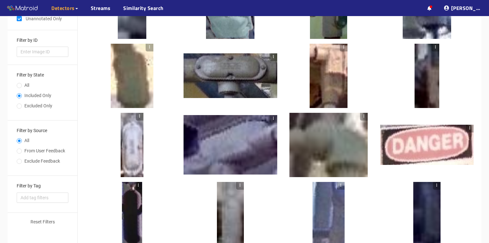
click at [127, 149] on div at bounding box center [132, 145] width 23 height 64
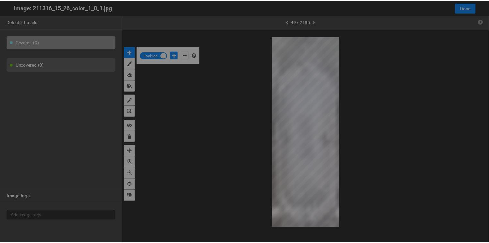
scroll to position [239, 0]
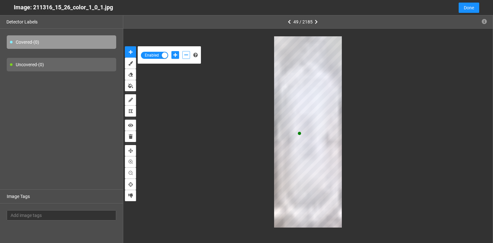
click at [186, 53] on icon "add-negative-points" at bounding box center [186, 55] width 4 height 4
click at [305, 33] on div "Enabled" at bounding box center [307, 132] width 369 height 206
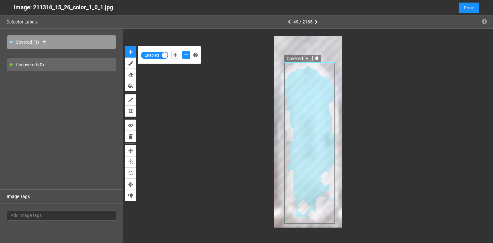
click at [316, 58] on icon "delete" at bounding box center [316, 58] width 3 height 4
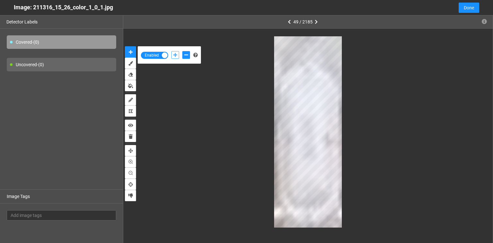
click at [175, 56] on icon "add-positive-points" at bounding box center [175, 55] width 4 height 4
drag, startPoint x: 187, startPoint y: 55, endPoint x: 265, endPoint y: 84, distance: 82.9
click at [187, 56] on icon "add-negative-points" at bounding box center [186, 55] width 4 height 4
click at [182, 51] on button "add-negative-points" at bounding box center [186, 55] width 8 height 8
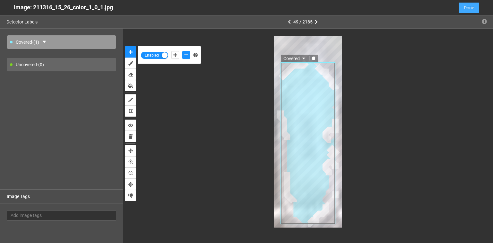
click at [470, 11] on span "Done" at bounding box center [469, 7] width 10 height 7
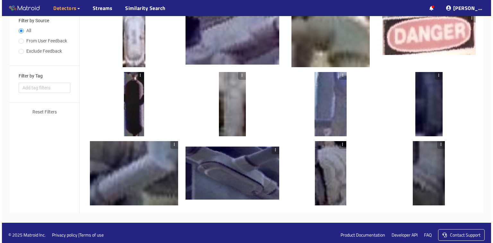
scroll to position [216, 0]
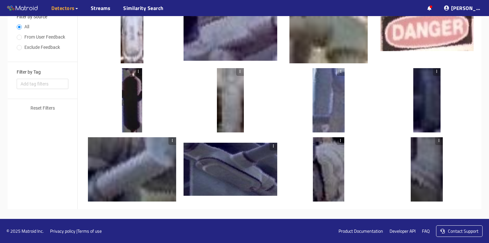
click at [230, 178] on div at bounding box center [230, 169] width 93 height 53
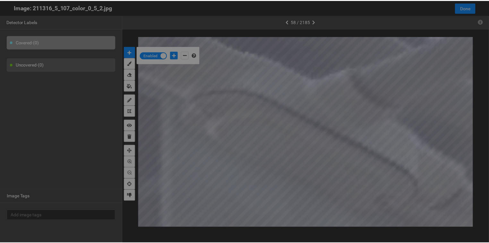
scroll to position [239, 0]
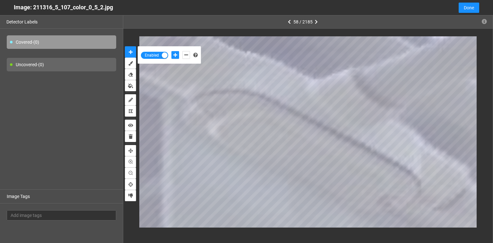
click at [171, 53] on div at bounding box center [181, 54] width 22 height 11
click at [188, 54] on button "add-negative-points" at bounding box center [186, 55] width 8 height 8
click at [130, 135] on icon "delete" at bounding box center [131, 136] width 4 height 4
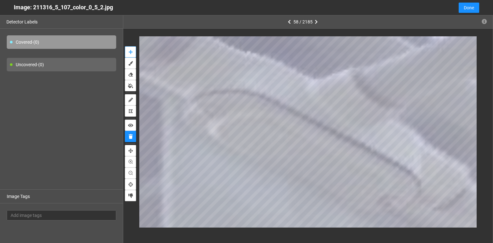
drag, startPoint x: 128, startPoint y: 50, endPoint x: 136, endPoint y: 57, distance: 10.9
click at [128, 50] on button "auto-mask" at bounding box center [130, 51] width 11 height 11
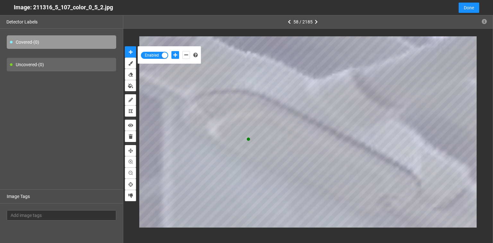
click at [190, 56] on div at bounding box center [181, 54] width 22 height 11
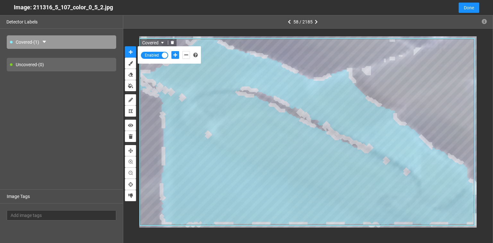
click at [172, 41] on icon "delete" at bounding box center [172, 42] width 4 height 4
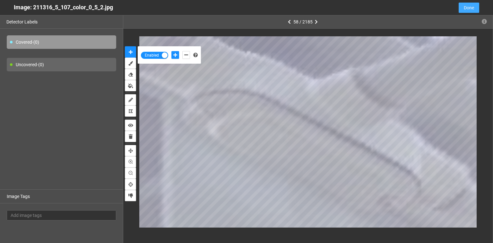
click at [471, 8] on span "Done" at bounding box center [469, 7] width 10 height 7
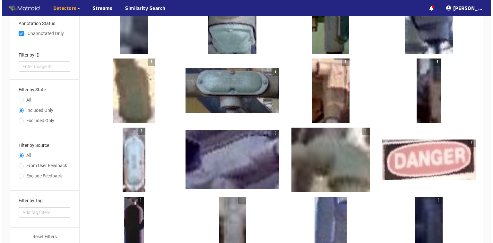
scroll to position [0, 0]
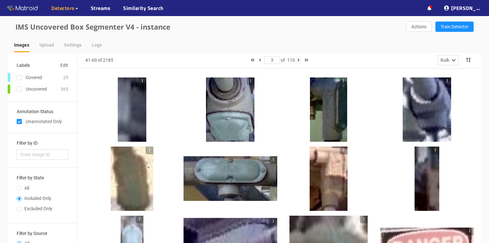
click at [299, 59] on icon "button" at bounding box center [299, 60] width 2 height 4
type input "4"
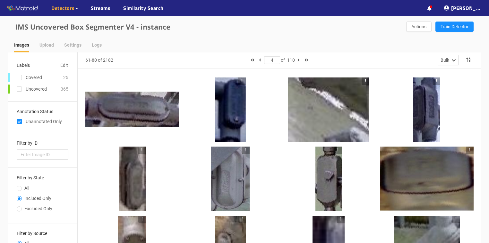
click at [112, 106] on div at bounding box center [131, 109] width 93 height 36
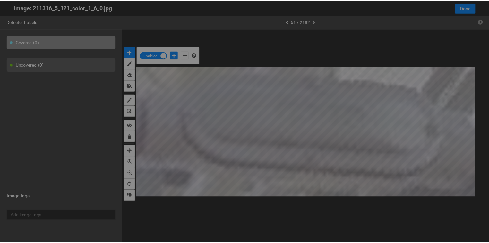
scroll to position [239, 0]
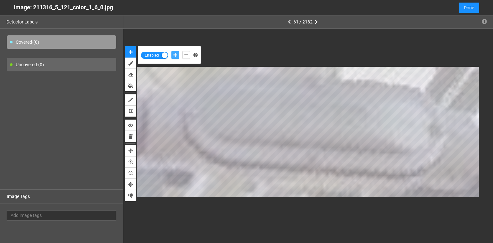
click at [176, 54] on icon "add-positive-points" at bounding box center [175, 55] width 4 height 4
click at [187, 56] on icon "add-negative-points" at bounding box center [186, 55] width 4 height 4
click at [182, 51] on button "add-negative-points" at bounding box center [186, 55] width 8 height 8
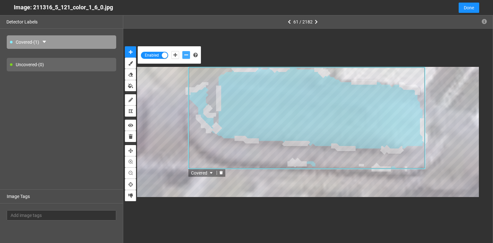
click at [220, 172] on icon "delete" at bounding box center [221, 172] width 3 height 4
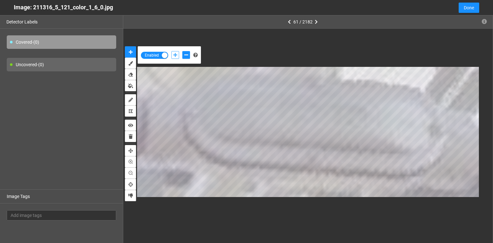
click at [174, 55] on icon "add-positive-points" at bounding box center [175, 55] width 4 height 4
click at [185, 56] on icon "add-negative-points" at bounding box center [186, 55] width 4 height 4
click at [182, 51] on button "add-negative-points" at bounding box center [186, 55] width 8 height 8
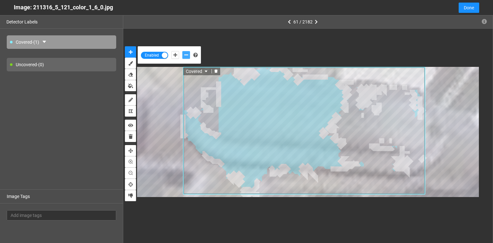
click at [214, 71] on icon "delete" at bounding box center [216, 71] width 4 height 4
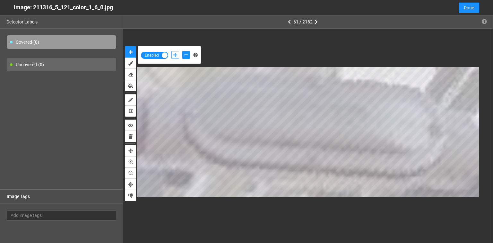
click at [175, 55] on icon "add-positive-points" at bounding box center [175, 55] width 4 height 4
click at [183, 54] on button "add-negative-points" at bounding box center [186, 55] width 8 height 8
click at [182, 51] on button "add-negative-points" at bounding box center [186, 55] width 8 height 8
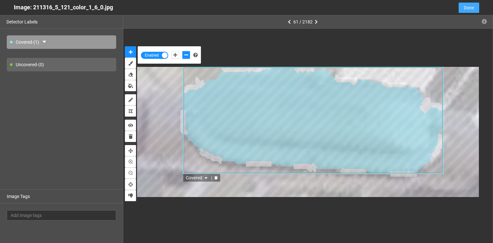
click at [471, 6] on span "Done" at bounding box center [469, 7] width 10 height 7
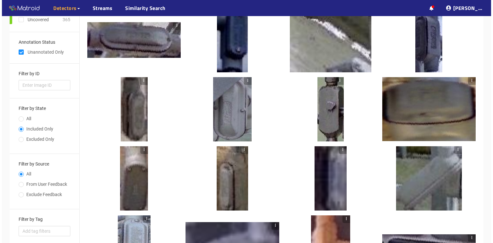
scroll to position [77, 0]
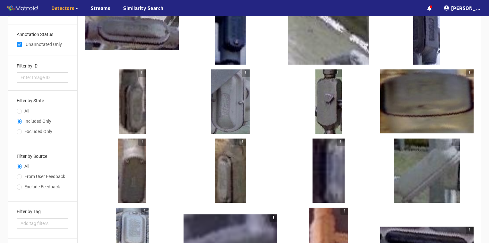
click at [233, 116] on div at bounding box center [230, 101] width 39 height 64
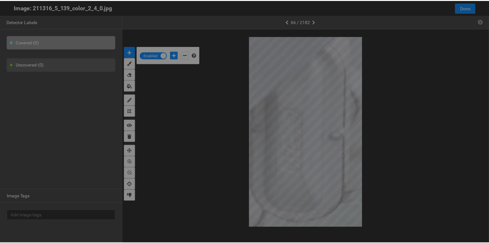
scroll to position [239, 0]
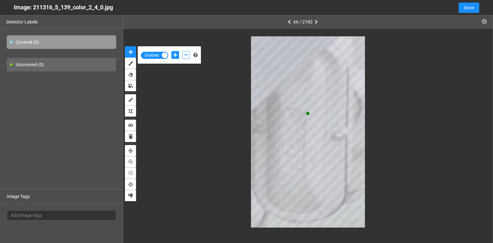
drag, startPoint x: 187, startPoint y: 52, endPoint x: 242, endPoint y: 56, distance: 54.7
click at [187, 53] on button "add-negative-points" at bounding box center [186, 55] width 8 height 8
click at [182, 51] on button "add-negative-points" at bounding box center [186, 55] width 8 height 8
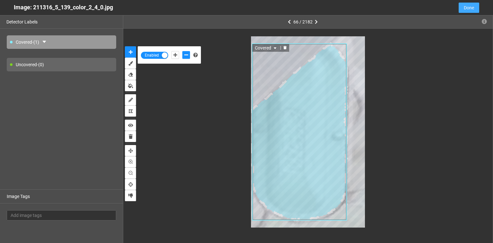
click at [470, 8] on span "Done" at bounding box center [469, 7] width 10 height 7
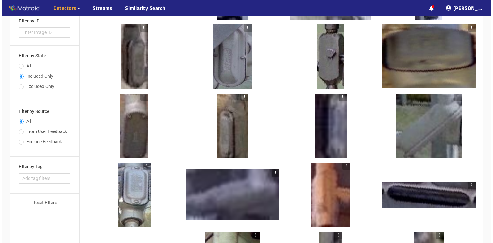
scroll to position [128, 0]
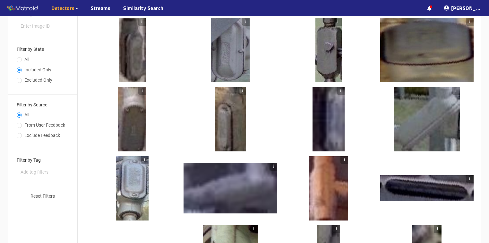
click at [221, 132] on div at bounding box center [230, 119] width 31 height 64
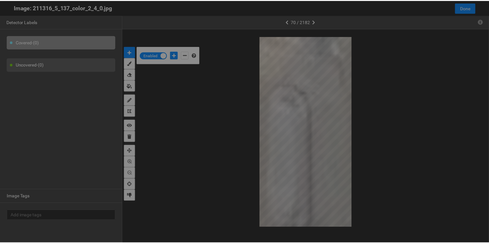
scroll to position [239, 0]
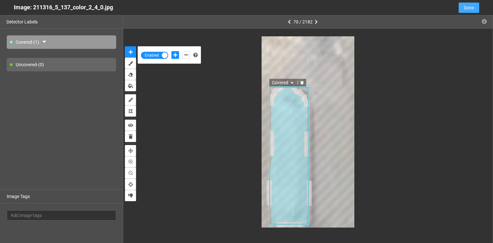
click at [464, 8] on span "Done" at bounding box center [469, 7] width 10 height 7
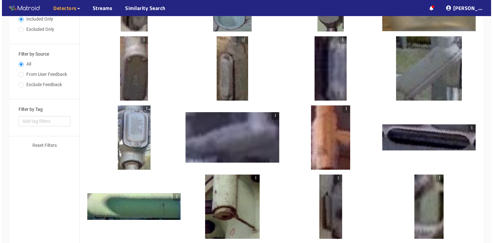
scroll to position [180, 0]
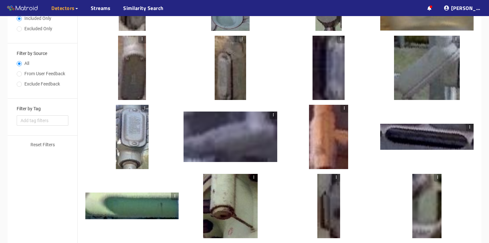
click at [134, 131] on div at bounding box center [132, 137] width 33 height 64
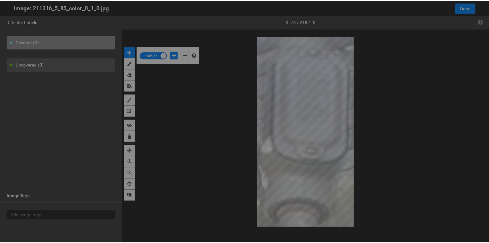
scroll to position [239, 0]
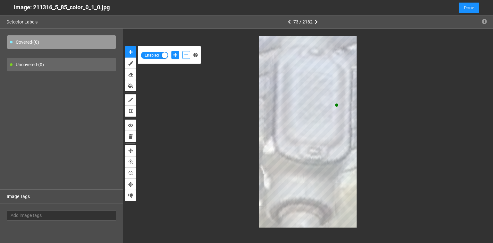
click at [184, 56] on icon "add-negative-points" at bounding box center [186, 55] width 4 height 4
click at [172, 53] on button "add-positive-points" at bounding box center [175, 55] width 8 height 8
click at [171, 51] on button "add-positive-points" at bounding box center [175, 55] width 8 height 8
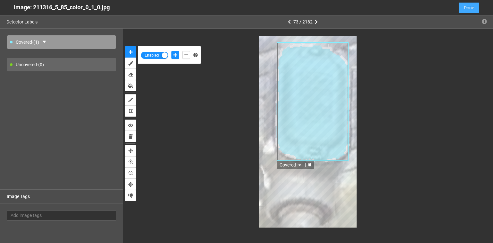
click at [468, 8] on span "Done" at bounding box center [469, 7] width 10 height 7
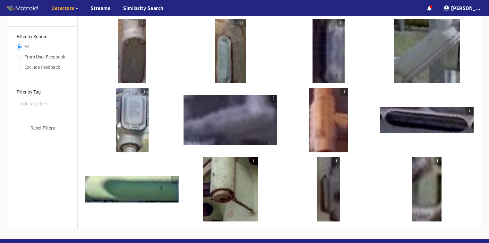
scroll to position [205, 0]
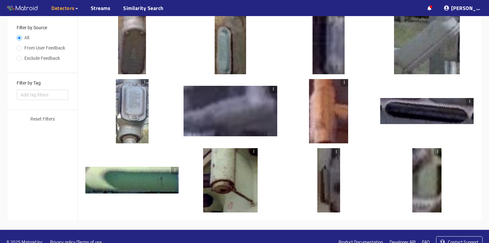
click at [135, 109] on div at bounding box center [132, 111] width 33 height 64
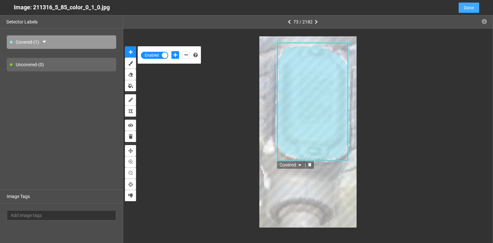
click at [471, 5] on span "Done" at bounding box center [469, 7] width 10 height 7
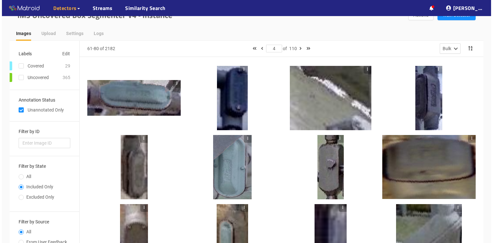
scroll to position [11, 0]
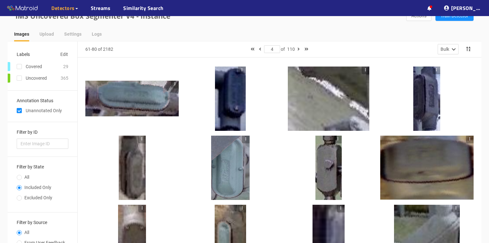
click at [232, 95] on div at bounding box center [230, 98] width 31 height 64
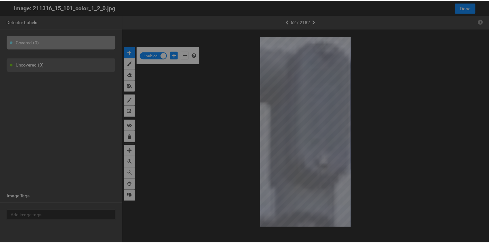
scroll to position [239, 0]
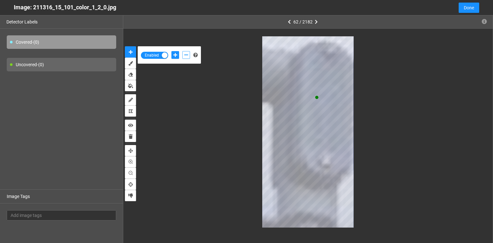
click at [186, 54] on icon "add-negative-points" at bounding box center [186, 55] width 4 height 4
click at [182, 51] on button "add-negative-points" at bounding box center [186, 55] width 8 height 8
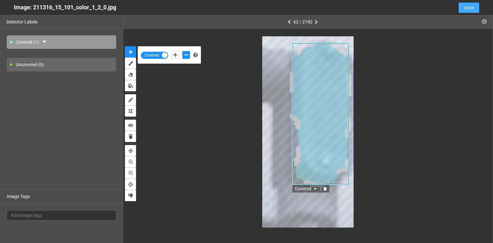
click at [470, 8] on span "Done" at bounding box center [469, 7] width 10 height 7
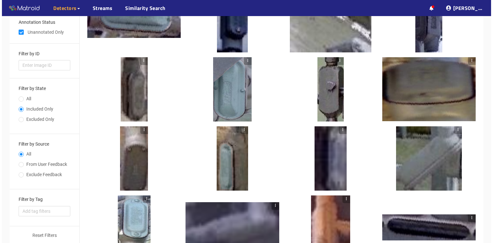
scroll to position [114, 0]
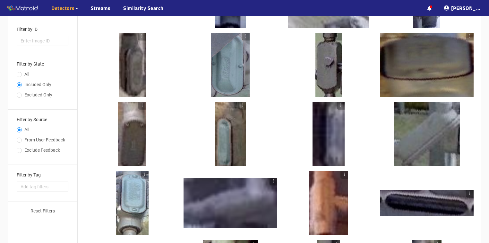
click at [416, 72] on div at bounding box center [426, 65] width 93 height 64
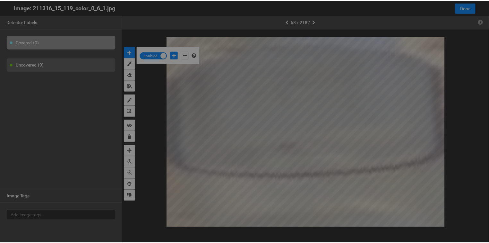
scroll to position [239, 0]
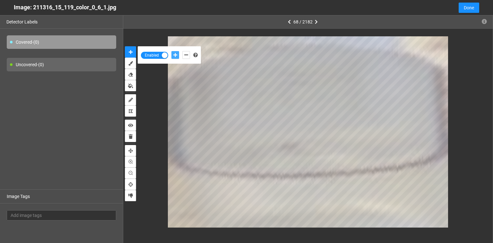
click at [175, 57] on icon "add-positive-points" at bounding box center [175, 55] width 4 height 4
click at [187, 55] on icon "add-negative-points" at bounding box center [186, 55] width 4 height 4
click at [182, 51] on button "add-negative-points" at bounding box center [186, 55] width 8 height 8
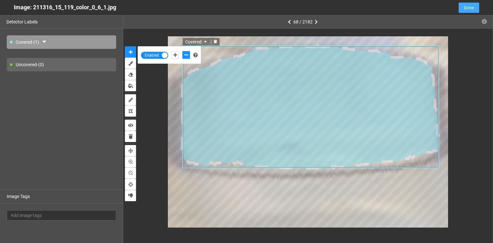
click at [473, 7] on span "Done" at bounding box center [469, 7] width 10 height 7
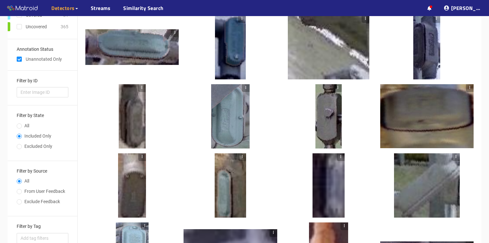
scroll to position [0, 0]
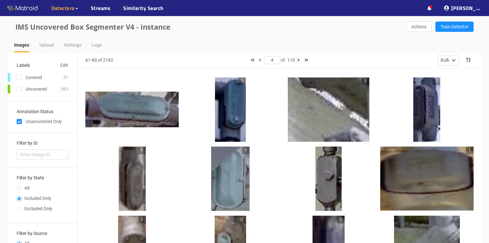
click at [299, 59] on icon "button" at bounding box center [299, 60] width 2 height 4
type input "5"
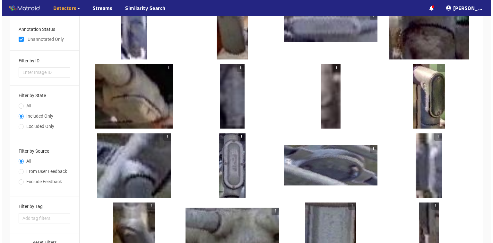
scroll to position [128, 0]
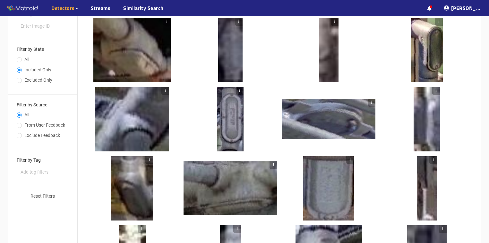
click at [237, 120] on div at bounding box center [240, 119] width 8 height 64
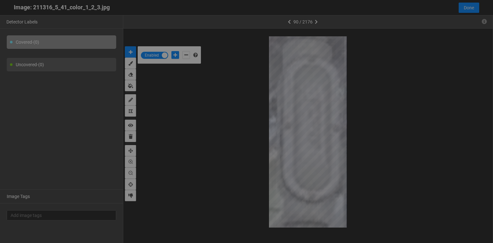
scroll to position [239, 0]
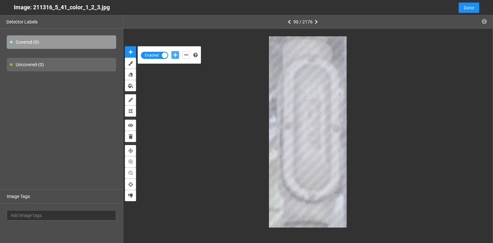
click at [176, 53] on icon "add-positive-points" at bounding box center [175, 55] width 4 height 4
click at [187, 54] on icon "add-negative-points" at bounding box center [186, 55] width 4 height 4
click at [182, 51] on button "add-negative-points" at bounding box center [186, 55] width 8 height 8
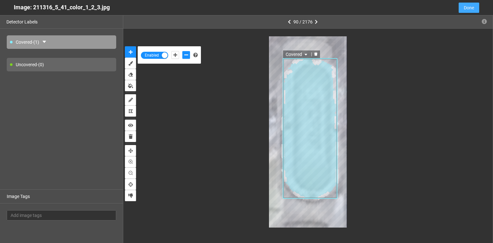
click at [473, 7] on span "Done" at bounding box center [469, 7] width 10 height 7
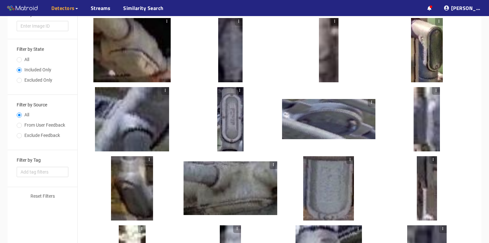
click at [341, 179] on div at bounding box center [328, 188] width 51 height 64
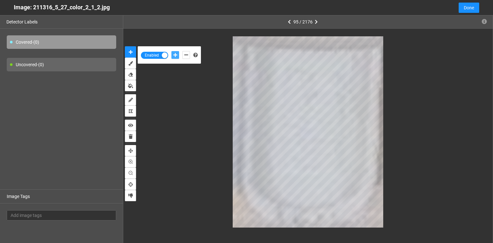
click at [174, 54] on icon "add-positive-points" at bounding box center [175, 55] width 4 height 4
drag, startPoint x: 187, startPoint y: 55, endPoint x: 219, endPoint y: 55, distance: 31.5
click at [187, 55] on icon "add-negative-points" at bounding box center [186, 55] width 4 height 4
click at [182, 51] on button "add-negative-points" at bounding box center [186, 55] width 8 height 8
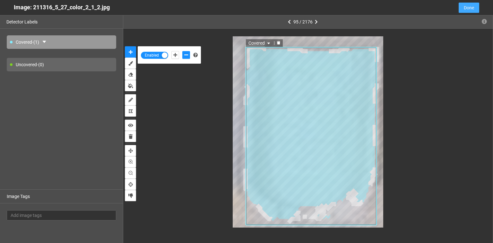
click at [471, 11] on span "Done" at bounding box center [469, 7] width 10 height 7
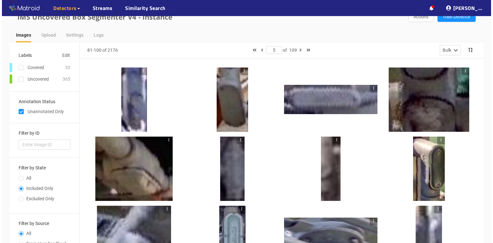
scroll to position [0, 0]
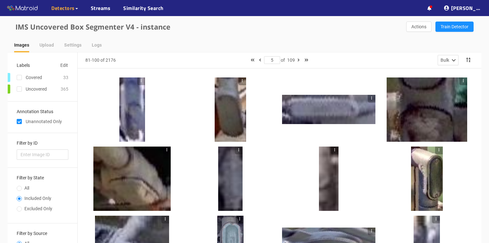
click at [423, 127] on div at bounding box center [427, 109] width 81 height 64
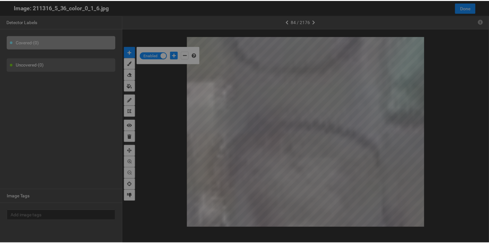
scroll to position [239, 0]
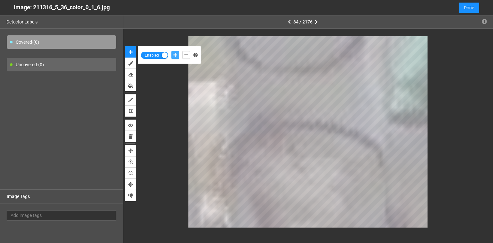
click at [176, 56] on icon "add-positive-points" at bounding box center [175, 55] width 4 height 4
click at [171, 51] on button "add-positive-points" at bounding box center [175, 55] width 8 height 8
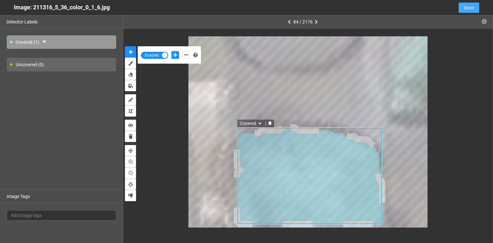
click at [464, 5] on span "Done" at bounding box center [469, 7] width 10 height 7
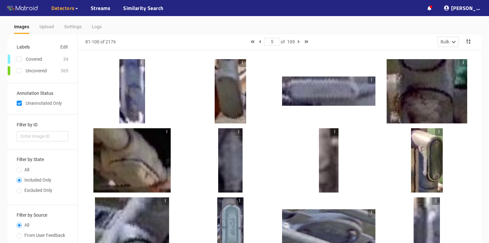
scroll to position [0, 0]
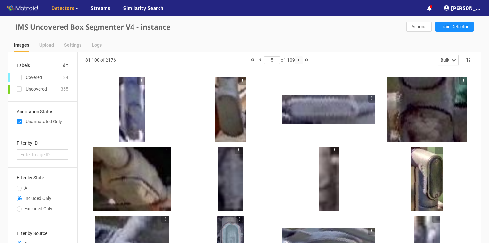
drag, startPoint x: 299, startPoint y: 59, endPoint x: 294, endPoint y: 58, distance: 4.5
click at [298, 59] on button "button" at bounding box center [299, 60] width 8 height 8
type input "6"
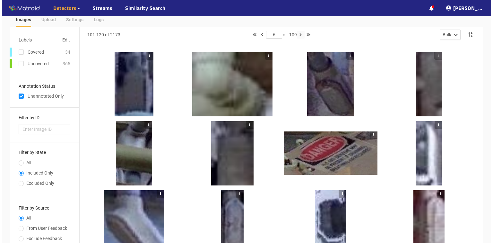
scroll to position [26, 0]
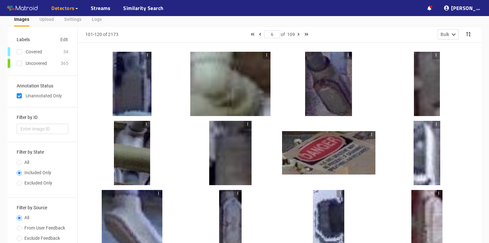
click at [321, 89] on div at bounding box center [328, 84] width 47 height 64
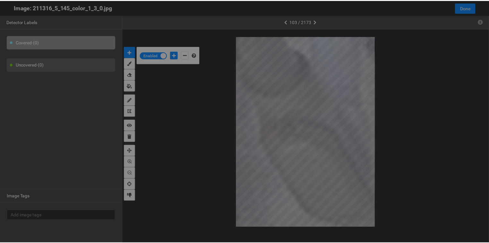
scroll to position [239, 0]
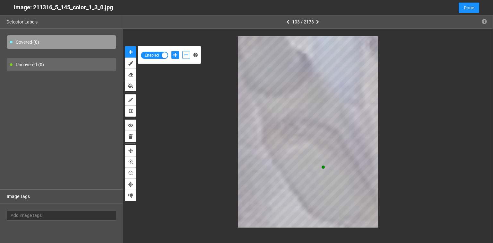
click at [189, 54] on button "add-negative-points" at bounding box center [186, 55] width 8 height 8
click at [182, 51] on button "add-negative-points" at bounding box center [186, 55] width 8 height 8
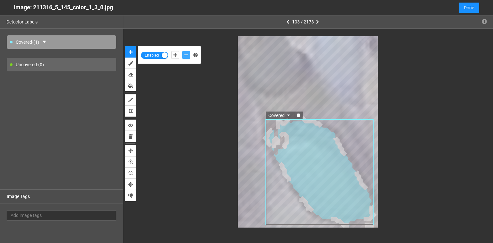
click at [300, 114] on icon "delete" at bounding box center [299, 115] width 4 height 4
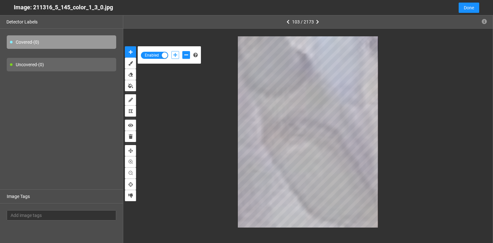
click at [176, 56] on icon "add-positive-points" at bounding box center [175, 55] width 4 height 4
click at [185, 52] on button "add-negative-points" at bounding box center [186, 55] width 8 height 8
click at [182, 51] on button "add-negative-points" at bounding box center [186, 55] width 8 height 8
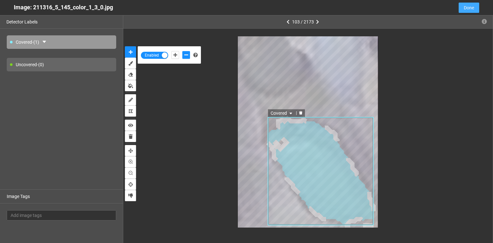
click at [465, 5] on span "Done" at bounding box center [469, 7] width 10 height 7
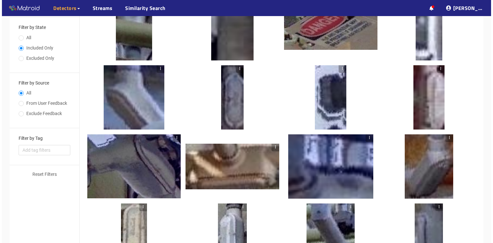
scroll to position [154, 0]
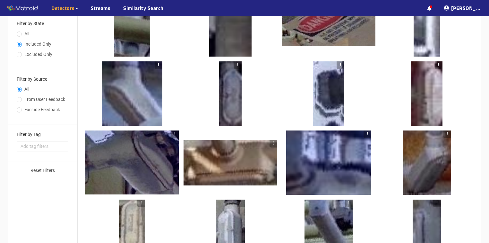
click at [229, 99] on div at bounding box center [230, 93] width 22 height 64
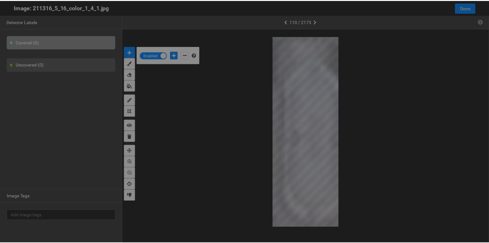
scroll to position [239, 0]
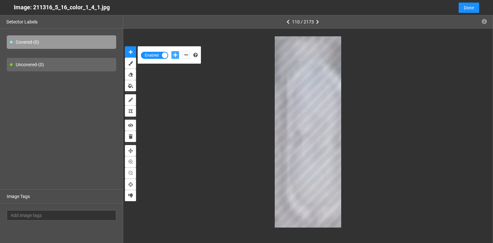
click at [174, 55] on icon "add-positive-points" at bounding box center [175, 55] width 4 height 4
click at [189, 56] on button "add-negative-points" at bounding box center [186, 55] width 8 height 8
click at [182, 51] on button "add-negative-points" at bounding box center [186, 55] width 8 height 8
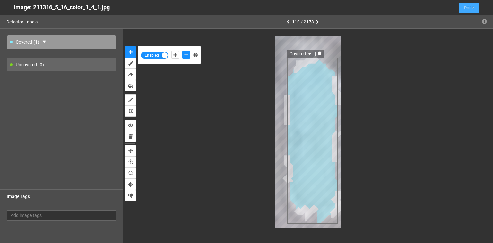
click at [467, 5] on span "Done" at bounding box center [469, 7] width 10 height 7
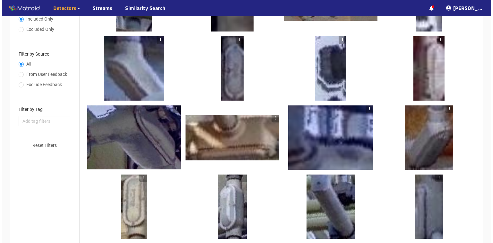
scroll to position [216, 0]
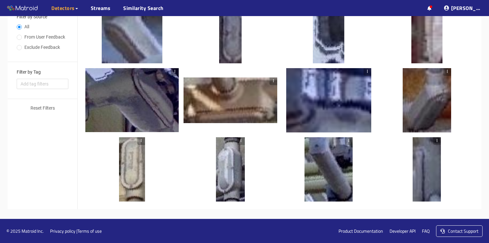
click at [135, 169] on div at bounding box center [132, 169] width 26 height 64
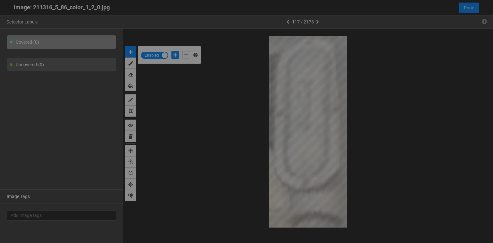
scroll to position [239, 0]
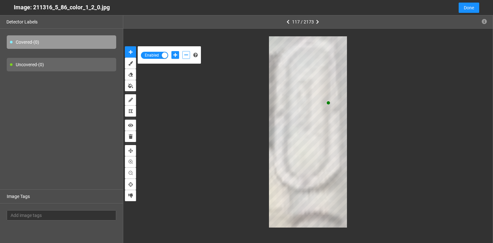
click at [186, 55] on icon "add-negative-points" at bounding box center [186, 55] width 4 height 4
click at [182, 51] on button "add-negative-points" at bounding box center [186, 55] width 8 height 8
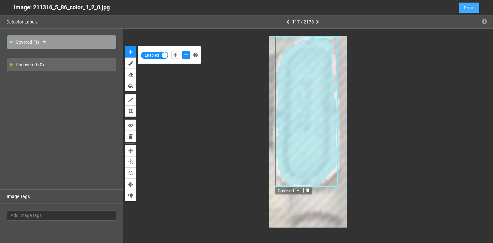
click at [468, 5] on span "Done" at bounding box center [469, 7] width 10 height 7
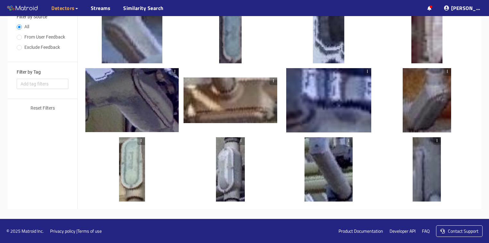
click at [226, 169] on div at bounding box center [230, 169] width 29 height 64
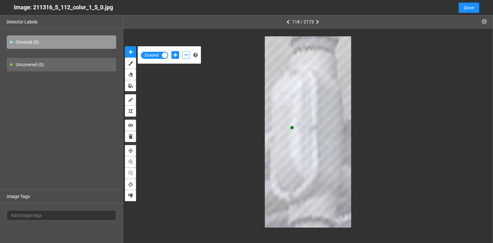
click at [184, 53] on button "add-negative-points" at bounding box center [186, 55] width 8 height 8
click at [182, 51] on button "add-negative-points" at bounding box center [186, 55] width 8 height 8
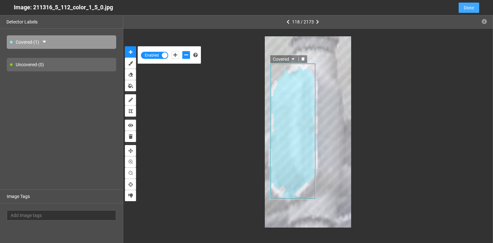
click at [474, 6] on button "Done" at bounding box center [469, 8] width 21 height 10
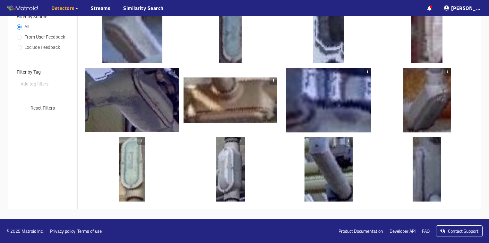
click at [159, 111] on div at bounding box center [131, 100] width 93 height 64
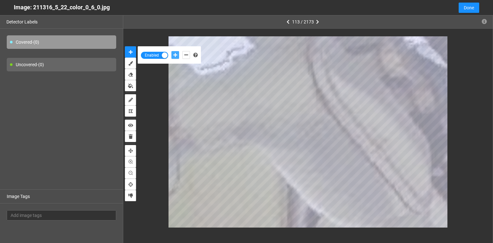
click at [175, 54] on icon "add-positive-points" at bounding box center [175, 55] width 4 height 4
click at [187, 54] on icon "add-negative-points" at bounding box center [186, 55] width 4 height 4
click at [175, 54] on icon "add-positive-points" at bounding box center [175, 55] width 4 height 4
click at [187, 57] on icon "add-negative-points" at bounding box center [186, 55] width 4 height 4
click at [182, 51] on button "add-negative-points" at bounding box center [186, 55] width 8 height 8
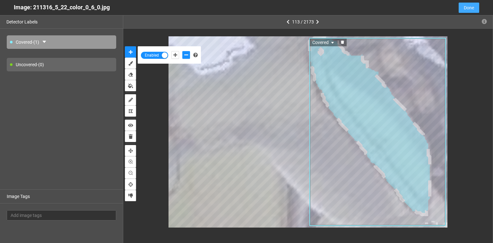
click at [466, 9] on span "Done" at bounding box center [469, 7] width 10 height 7
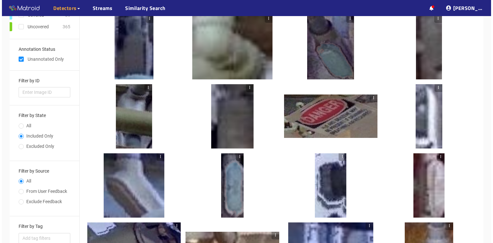
scroll to position [0, 0]
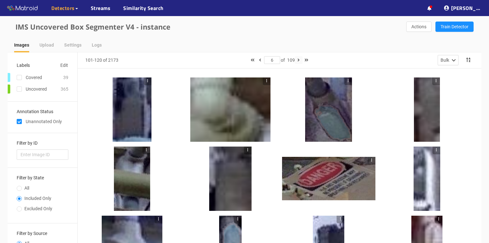
click at [299, 60] on icon "button" at bounding box center [299, 60] width 2 height 4
type input "7"
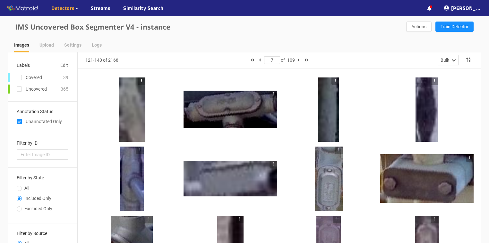
click at [200, 116] on div at bounding box center [230, 110] width 93 height 38
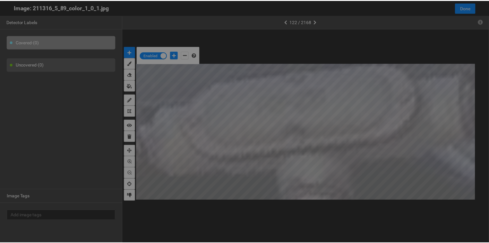
scroll to position [239, 0]
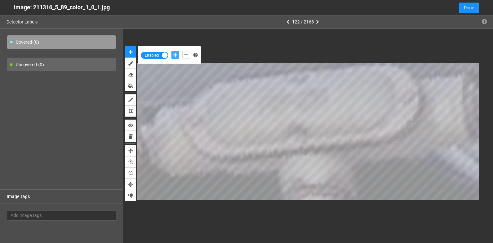
click at [176, 56] on icon "add-positive-points" at bounding box center [175, 55] width 4 height 4
click at [171, 51] on button "add-positive-points" at bounding box center [175, 55] width 8 height 8
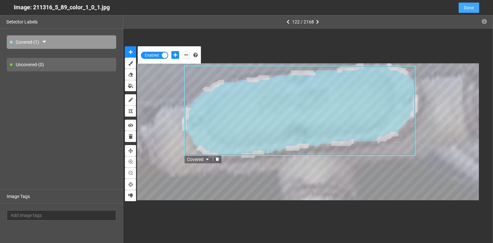
click at [468, 9] on span "Done" at bounding box center [469, 7] width 10 height 7
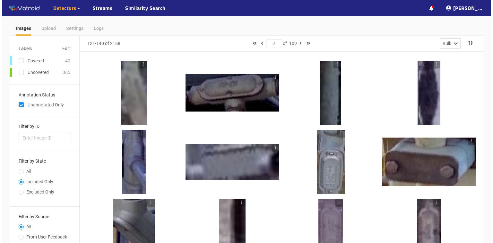
scroll to position [26, 0]
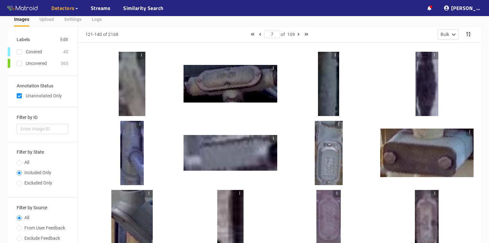
click at [331, 155] on div at bounding box center [329, 153] width 28 height 64
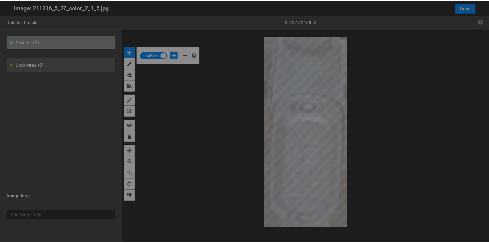
scroll to position [239, 0]
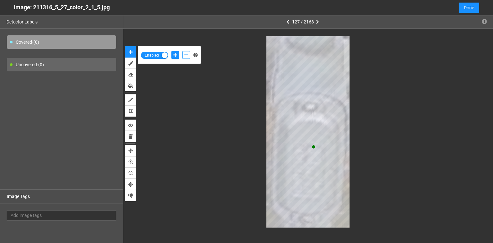
click at [185, 53] on icon "add-negative-points" at bounding box center [186, 55] width 4 height 4
click at [182, 51] on button "add-negative-points" at bounding box center [186, 55] width 8 height 8
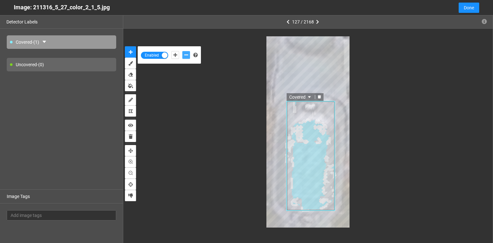
click at [320, 96] on icon "delete" at bounding box center [319, 97] width 3 height 4
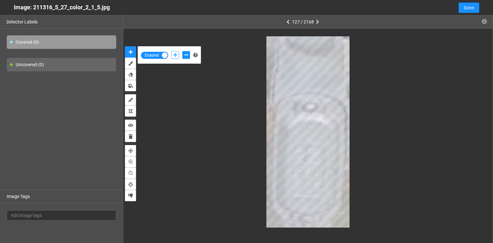
click at [176, 53] on icon "add-positive-points" at bounding box center [175, 55] width 4 height 4
click at [171, 51] on button "add-positive-points" at bounding box center [175, 55] width 8 height 8
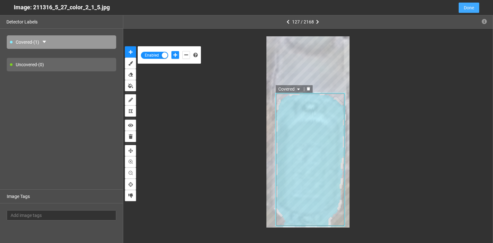
click at [473, 4] on span "Done" at bounding box center [469, 7] width 10 height 7
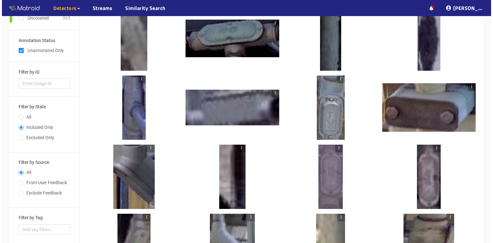
scroll to position [103, 0]
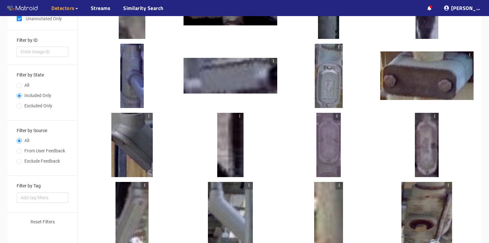
click at [325, 147] on div at bounding box center [329, 145] width 24 height 64
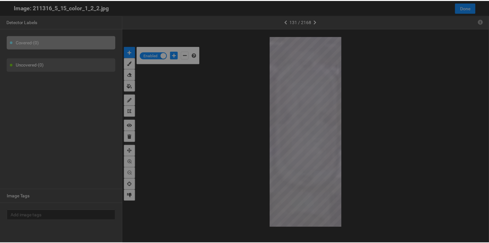
scroll to position [239, 0]
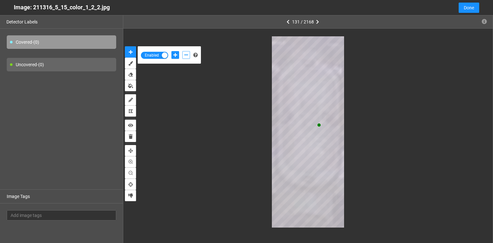
click at [187, 55] on icon "add-negative-points" at bounding box center [186, 55] width 4 height 4
click at [182, 51] on button "add-negative-points" at bounding box center [186, 55] width 8 height 8
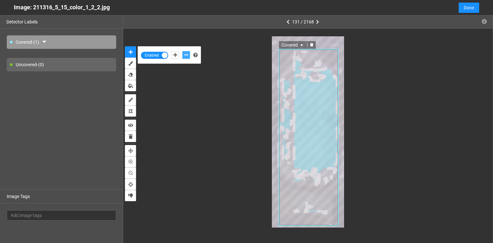
click at [312, 44] on icon "delete" at bounding box center [311, 45] width 3 height 4
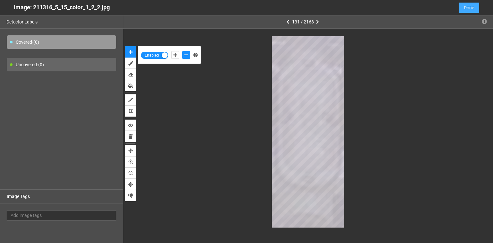
click at [477, 9] on button "Done" at bounding box center [469, 8] width 21 height 10
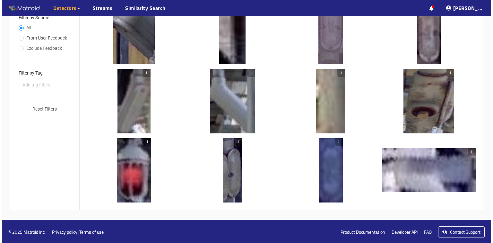
scroll to position [216, 0]
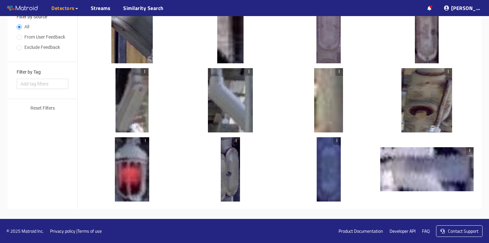
click at [229, 175] on div at bounding box center [230, 169] width 19 height 64
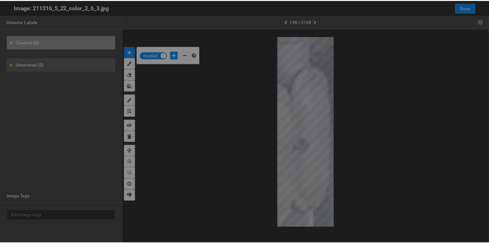
scroll to position [239, 0]
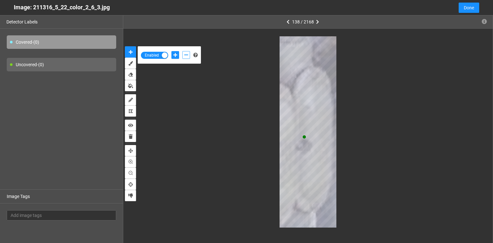
drag, startPoint x: 184, startPoint y: 55, endPoint x: 277, endPoint y: 57, distance: 93.4
click at [184, 55] on button "add-negative-points" at bounding box center [186, 55] width 8 height 8
click at [291, 230] on div "Enabled" at bounding box center [307, 132] width 369 height 206
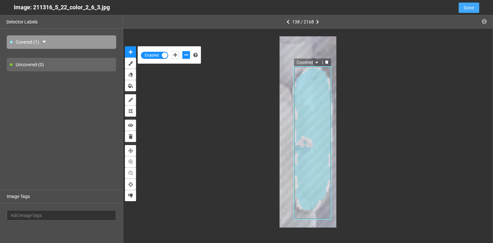
click at [470, 8] on span "Done" at bounding box center [469, 7] width 10 height 7
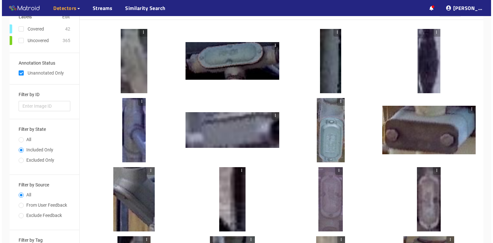
scroll to position [0, 0]
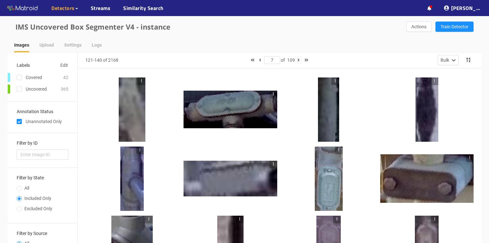
click at [299, 59] on icon "button" at bounding box center [299, 60] width 2 height 4
type input "8"
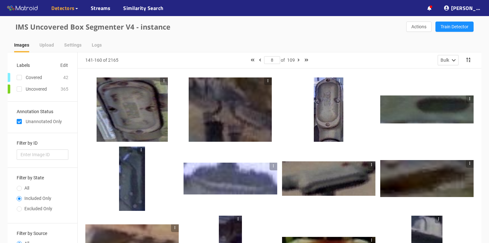
click at [142, 111] on div at bounding box center [132, 109] width 71 height 64
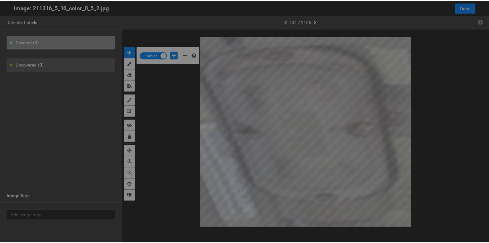
scroll to position [239, 0]
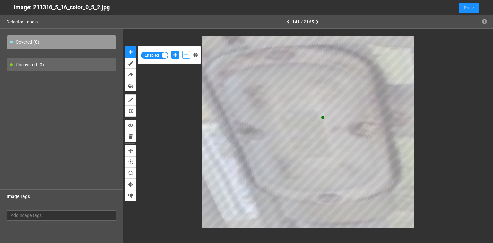
click at [186, 54] on icon "add-negative-points" at bounding box center [186, 55] width 4 height 4
click at [182, 51] on button "add-negative-points" at bounding box center [186, 55] width 8 height 8
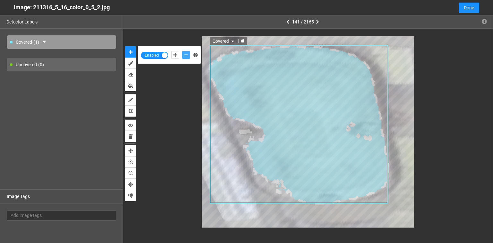
click at [241, 38] on div at bounding box center [243, 41] width 8 height 6
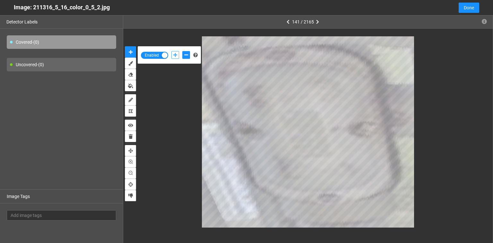
click at [174, 53] on icon "add-positive-points" at bounding box center [175, 55] width 4 height 4
click at [131, 73] on icon "erase" at bounding box center [130, 74] width 4 height 4
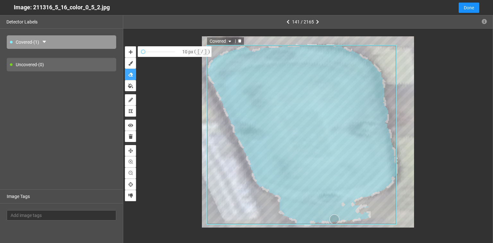
drag, startPoint x: 282, startPoint y: 209, endPoint x: 337, endPoint y: 219, distance: 56.3
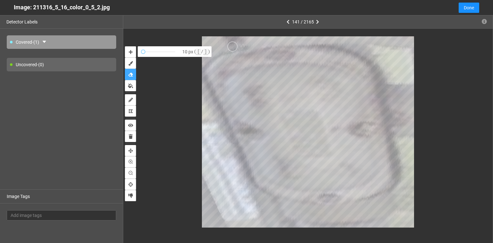
click at [125, 69] on button "erase" at bounding box center [130, 74] width 11 height 11
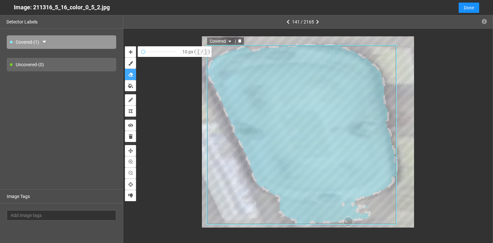
drag, startPoint x: 320, startPoint y: 221, endPoint x: 358, endPoint y: 221, distance: 38.5
click at [352, 221] on icon at bounding box center [308, 131] width 212 height 191
drag, startPoint x: 369, startPoint y: 213, endPoint x: 315, endPoint y: 220, distance: 54.0
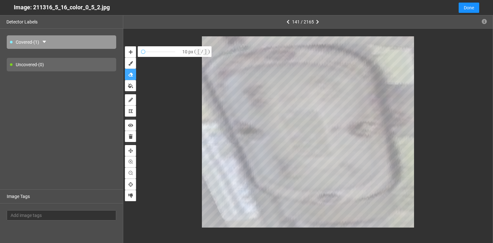
click at [125, 69] on button "erase" at bounding box center [130, 74] width 11 height 11
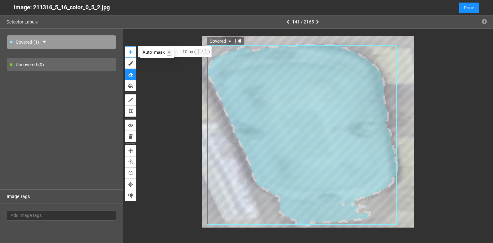
click at [132, 51] on icon "auto-mask" at bounding box center [131, 52] width 4 height 4
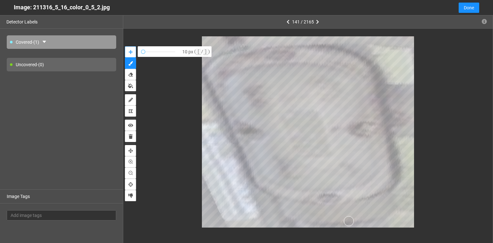
click at [125, 46] on button "auto-mask" at bounding box center [130, 51] width 11 height 11
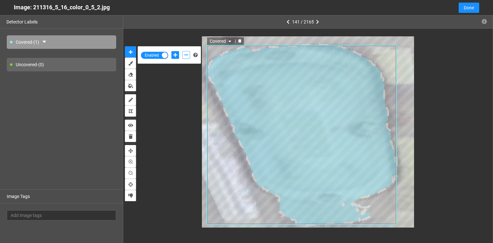
click at [185, 55] on icon "add-negative-points" at bounding box center [186, 55] width 4 height 4
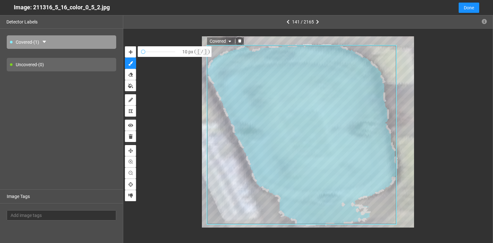
click at [239, 41] on icon "delete" at bounding box center [239, 41] width 3 height 4
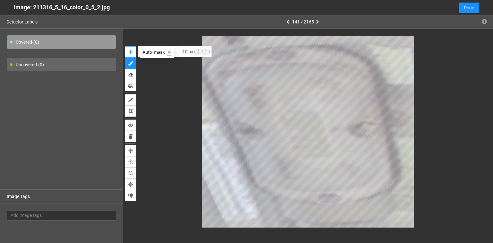
click at [129, 51] on icon "auto-mask" at bounding box center [131, 52] width 4 height 4
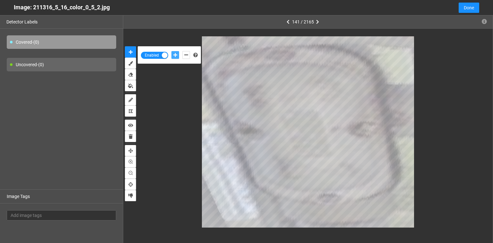
click at [174, 56] on icon "add-positive-points" at bounding box center [175, 55] width 4 height 4
click at [188, 55] on button "add-negative-points" at bounding box center [186, 55] width 8 height 8
click at [182, 51] on button "add-negative-points" at bounding box center [186, 55] width 8 height 8
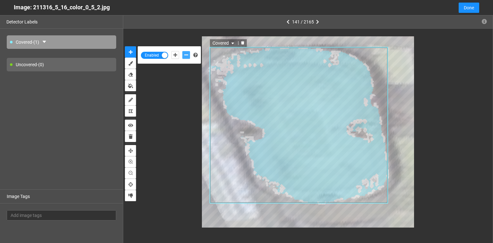
click at [241, 42] on icon "delete" at bounding box center [243, 43] width 4 height 4
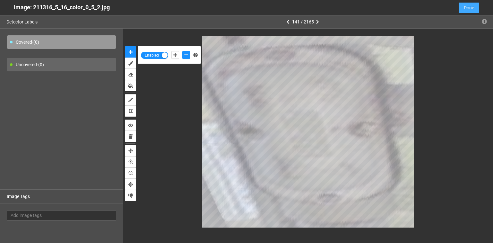
click at [474, 7] on button "Done" at bounding box center [469, 8] width 21 height 10
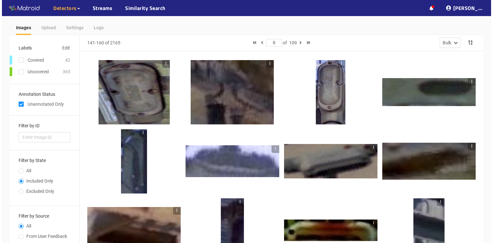
scroll to position [26, 0]
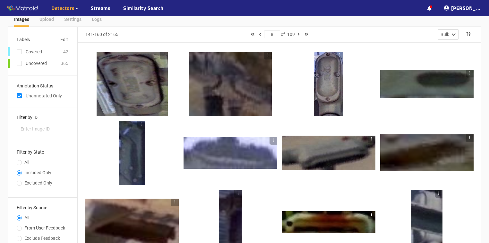
click at [324, 93] on div at bounding box center [328, 84] width 29 height 64
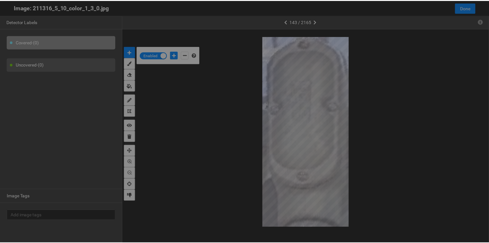
scroll to position [239, 0]
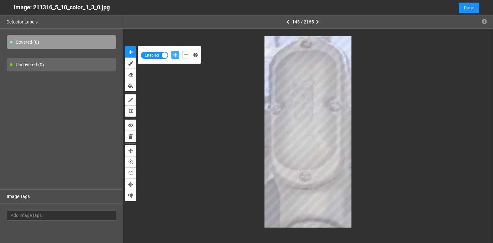
click at [176, 54] on button "add-positive-points" at bounding box center [175, 55] width 8 height 8
click at [187, 56] on icon "add-negative-points" at bounding box center [186, 55] width 4 height 4
click at [182, 51] on button "add-negative-points" at bounding box center [186, 55] width 8 height 8
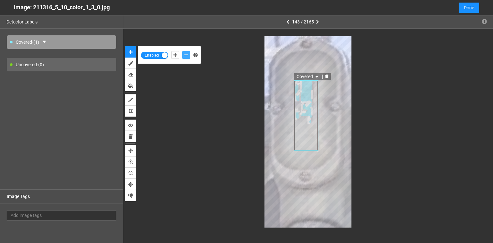
click at [325, 74] on icon "delete" at bounding box center [327, 76] width 4 height 4
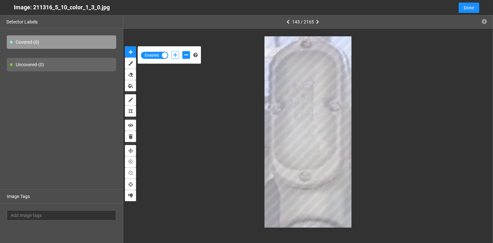
click at [174, 55] on icon "add-positive-points" at bounding box center [175, 55] width 4 height 4
click at [171, 51] on button "add-positive-points" at bounding box center [175, 55] width 8 height 8
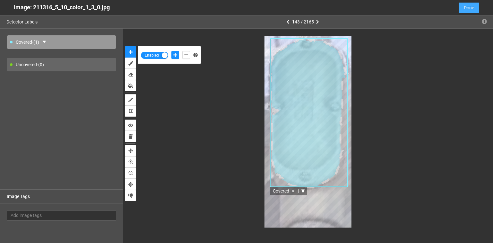
click at [469, 9] on span "Done" at bounding box center [469, 7] width 10 height 7
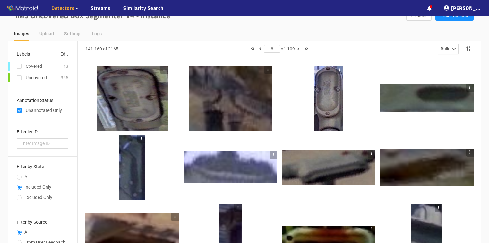
scroll to position [0, 0]
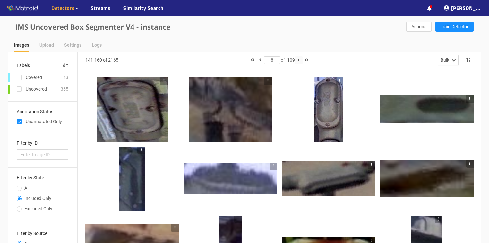
click at [299, 59] on icon "button" at bounding box center [299, 60] width 2 height 4
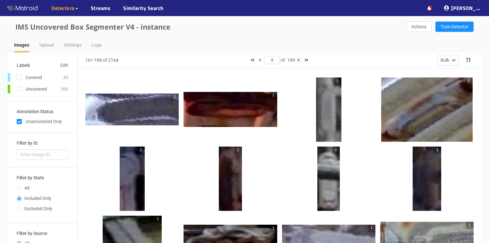
click at [299, 61] on icon "button" at bounding box center [299, 60] width 2 height 4
type input "10"
